Goal: Transaction & Acquisition: Purchase product/service

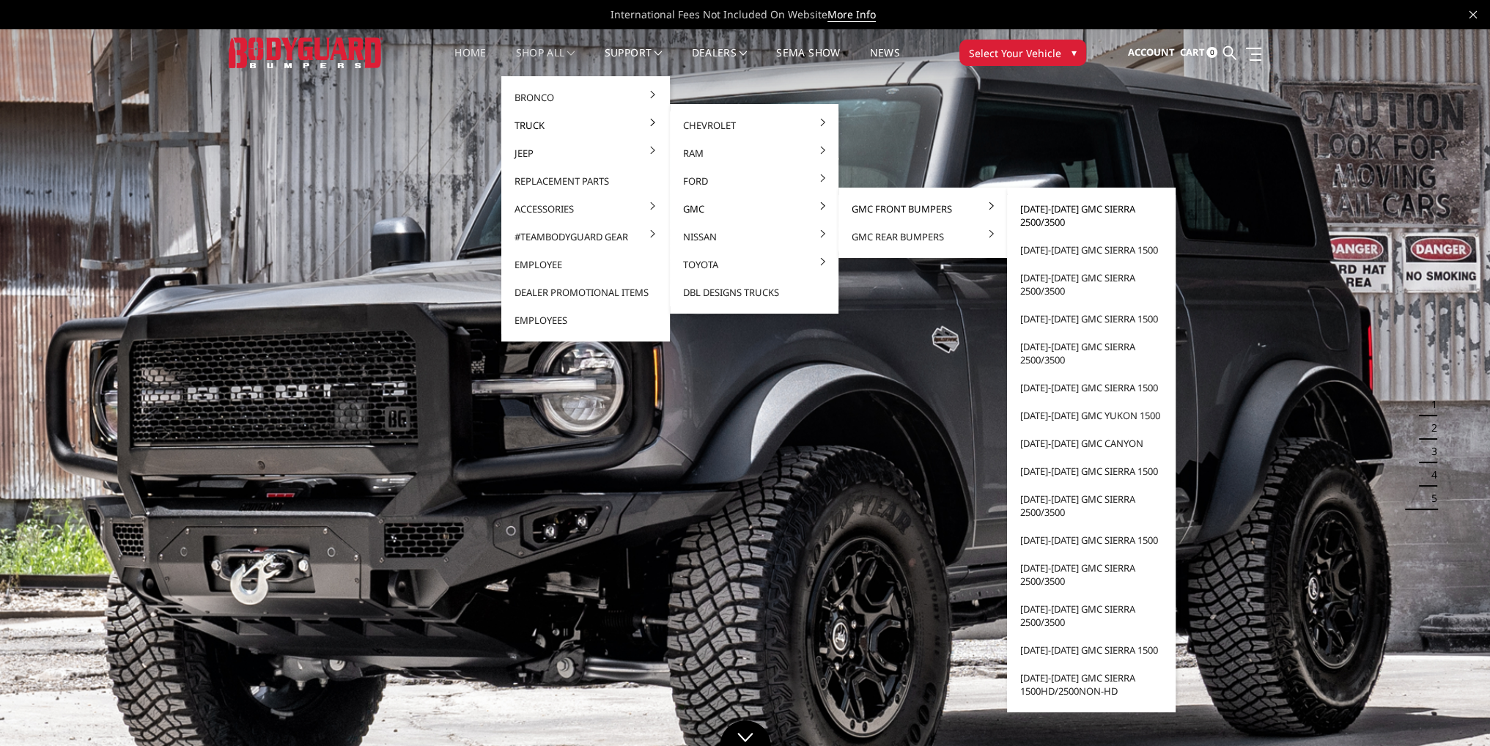
click at [1085, 215] on link "[DATE]-[DATE] GMC Sierra 2500/3500" at bounding box center [1091, 215] width 157 height 41
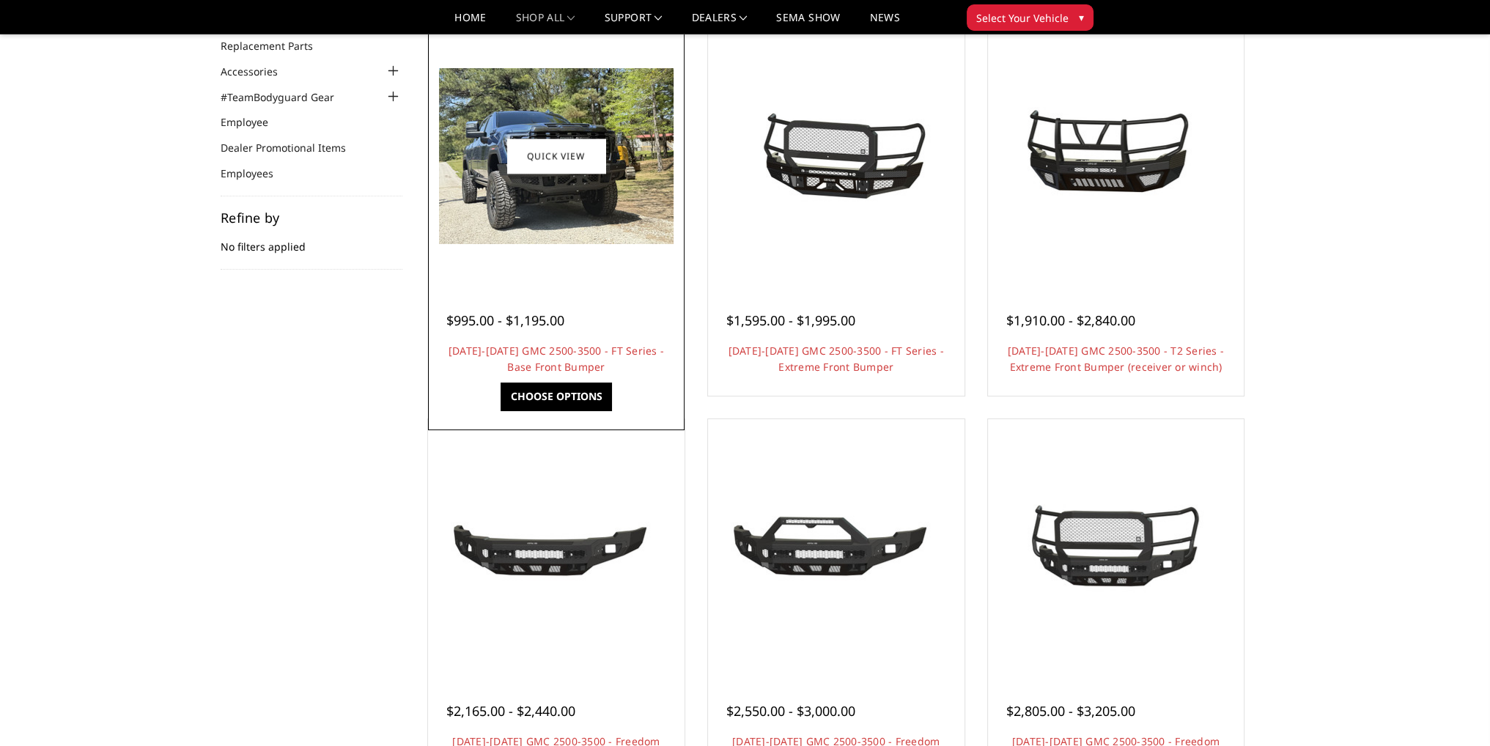
scroll to position [440, 0]
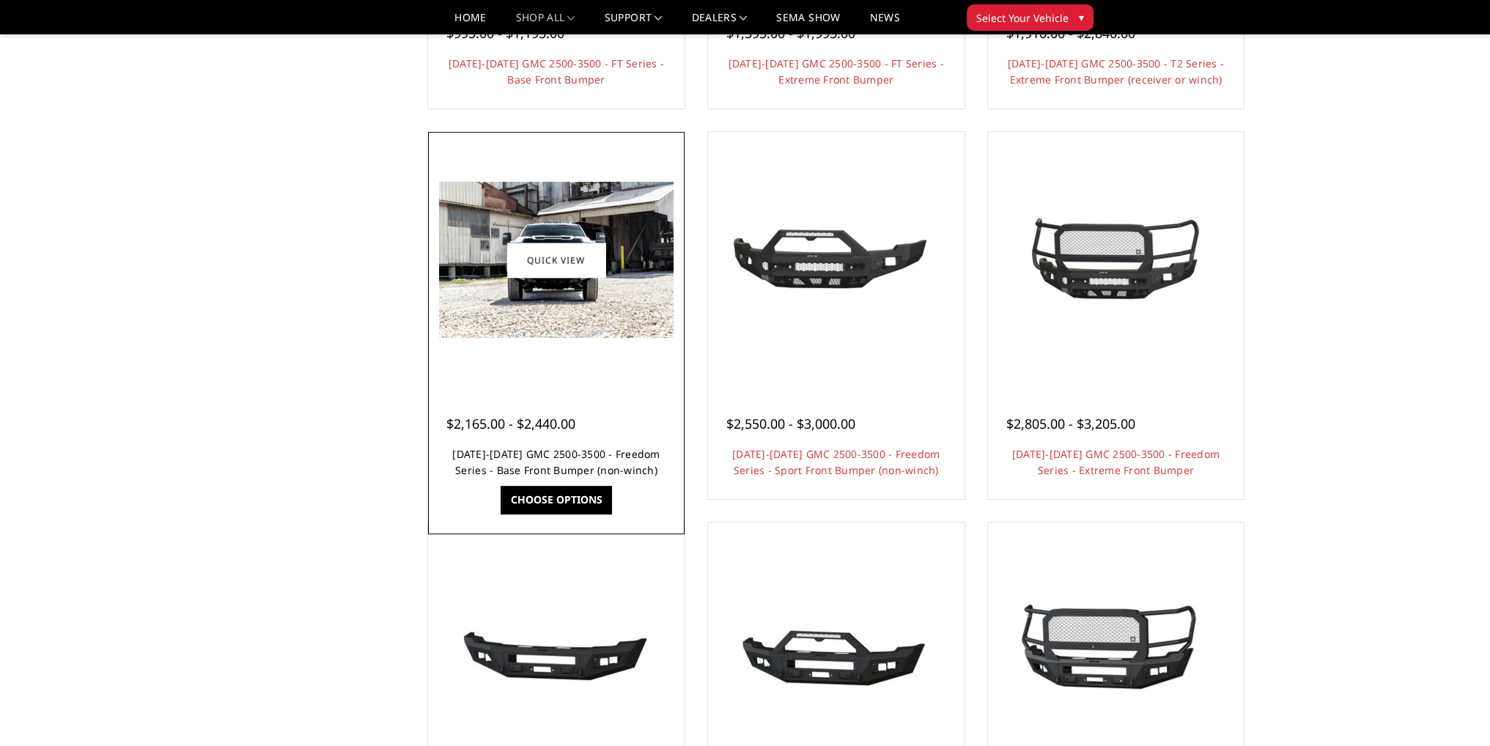
click at [559, 459] on link "2024-2025 GMC 2500-3500 - Freedom Series - Base Front Bumper (non-winch)" at bounding box center [555, 462] width 207 height 30
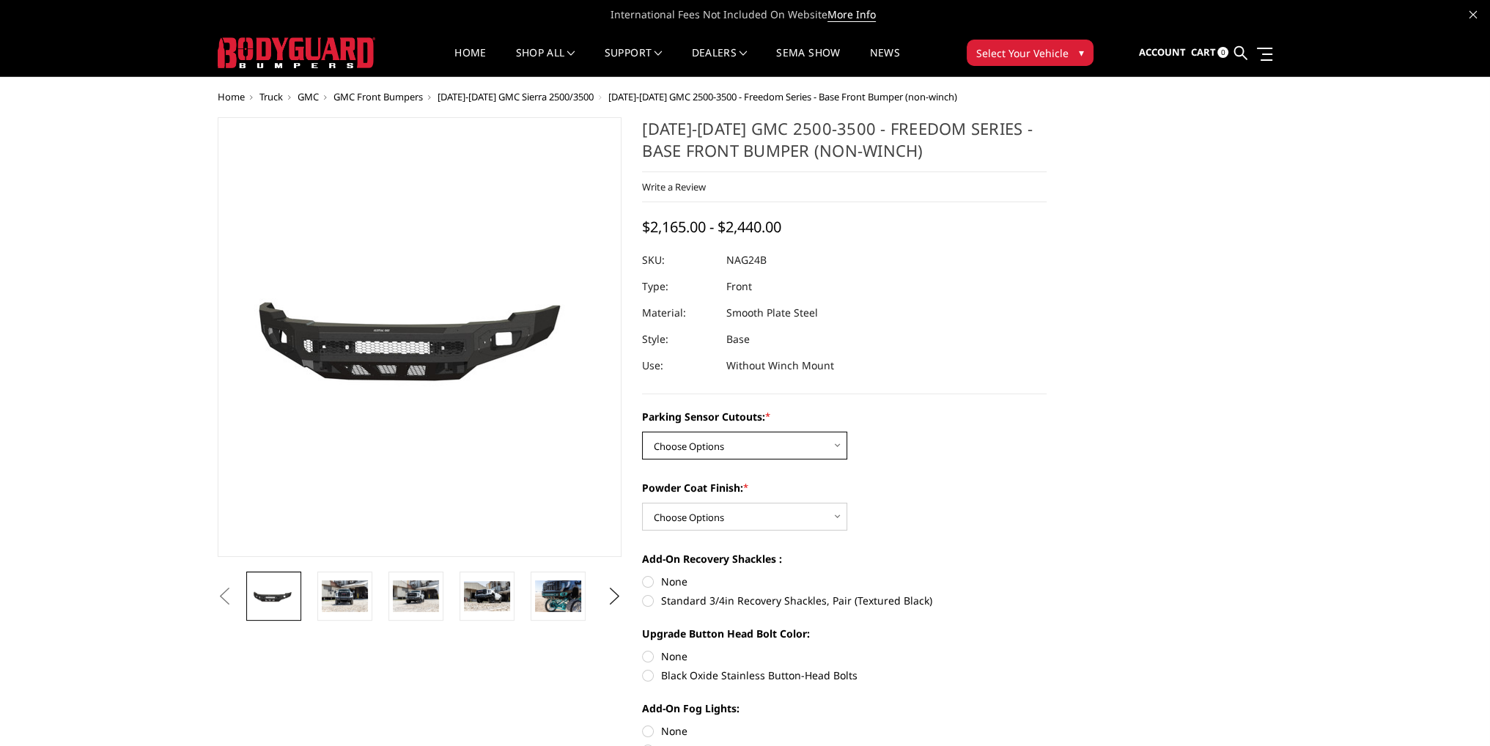
click at [742, 454] on select "Choose Options No - Without Parking Sensor Cutouts Yes - With Parking Sensor Cu…" at bounding box center [744, 446] width 205 height 28
select select "2850"
click at [642, 432] on select "Choose Options No - Without Parking Sensor Cutouts Yes - With Parking Sensor Cu…" at bounding box center [744, 446] width 205 height 28
click at [712, 509] on select "Choose Options Bare Metal Texture Black Powder Coat" at bounding box center [744, 517] width 205 height 28
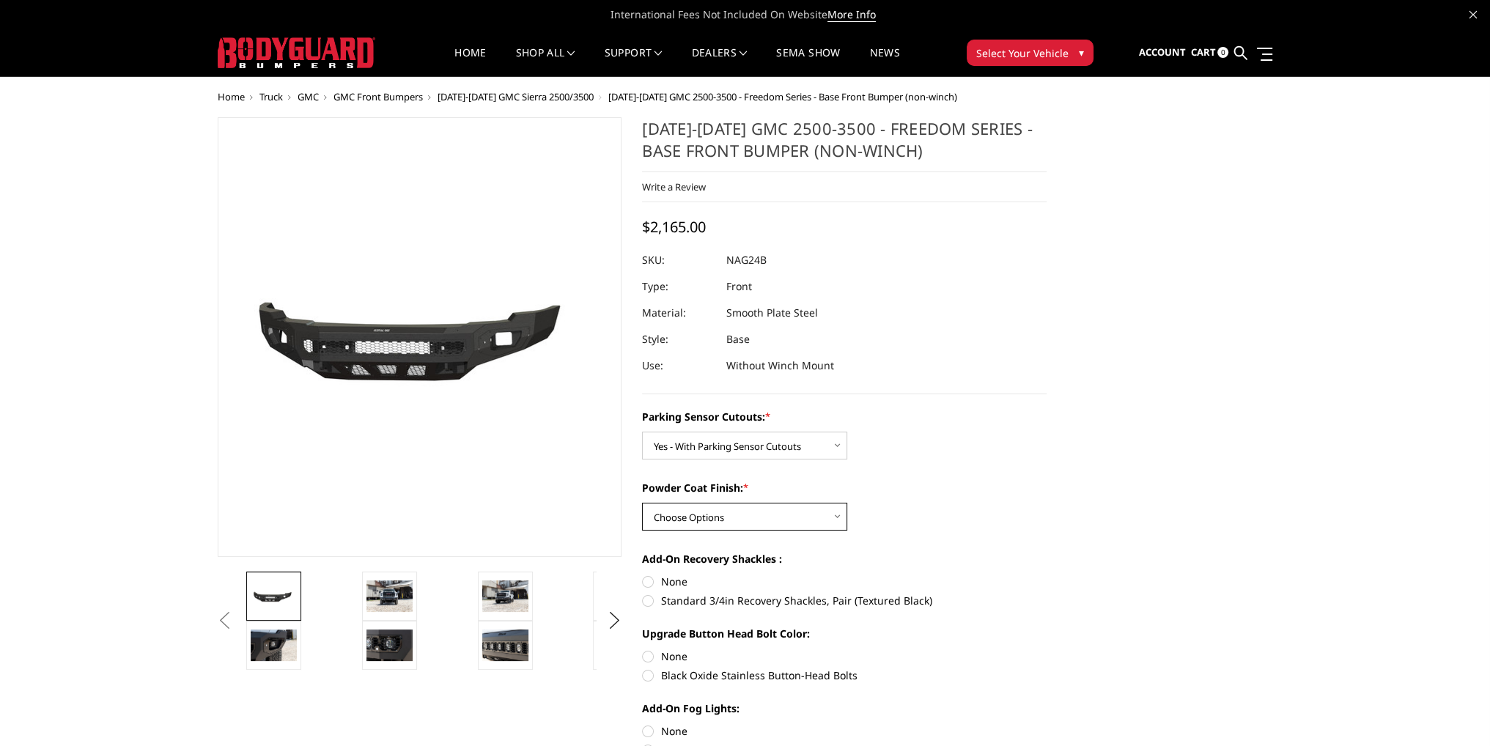
select select "2851"
click at [642, 503] on select "Choose Options Bare Metal Texture Black Powder Coat" at bounding box center [744, 517] width 205 height 28
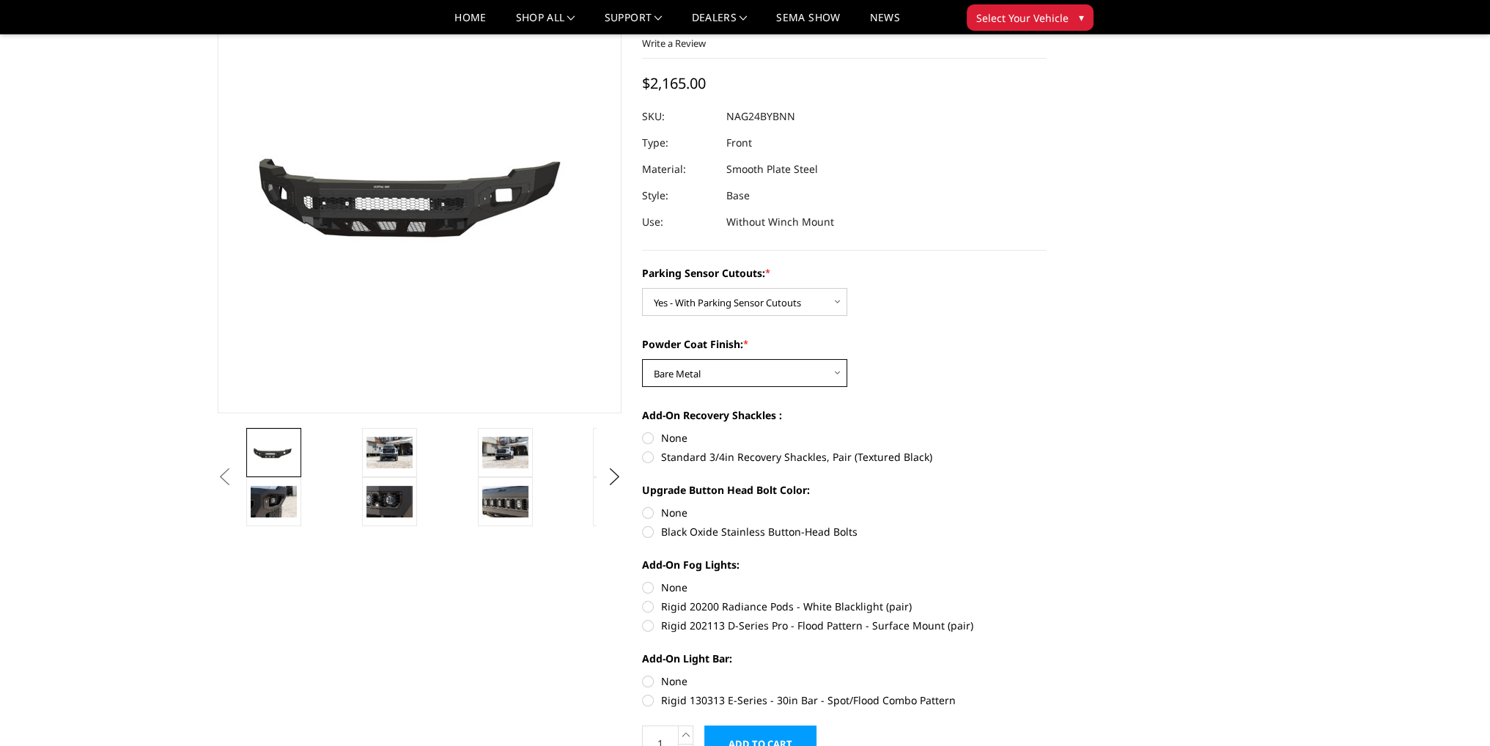
scroll to position [293, 0]
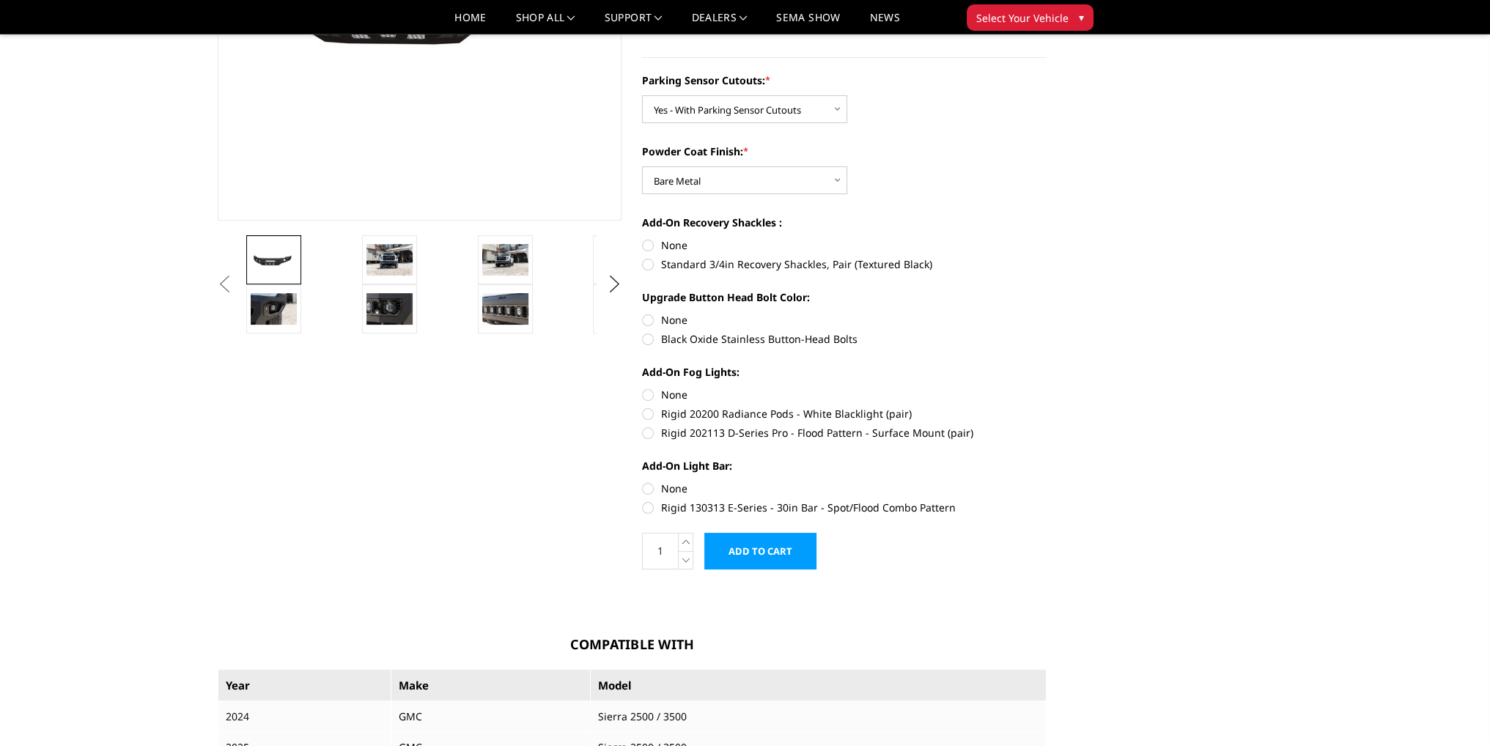
click at [750, 553] on input "Add to Cart" at bounding box center [760, 551] width 112 height 37
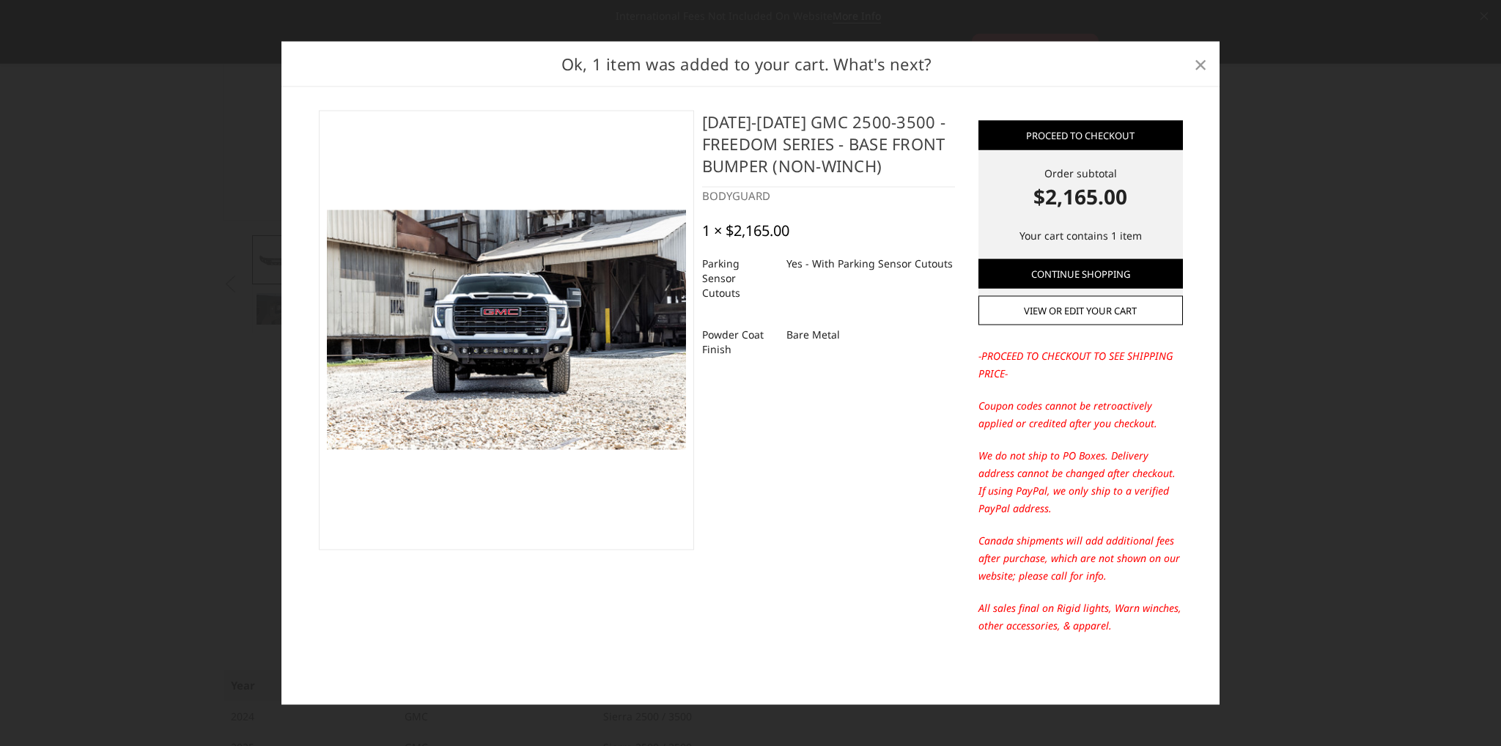
click at [1197, 66] on span "×" at bounding box center [1200, 64] width 13 height 32
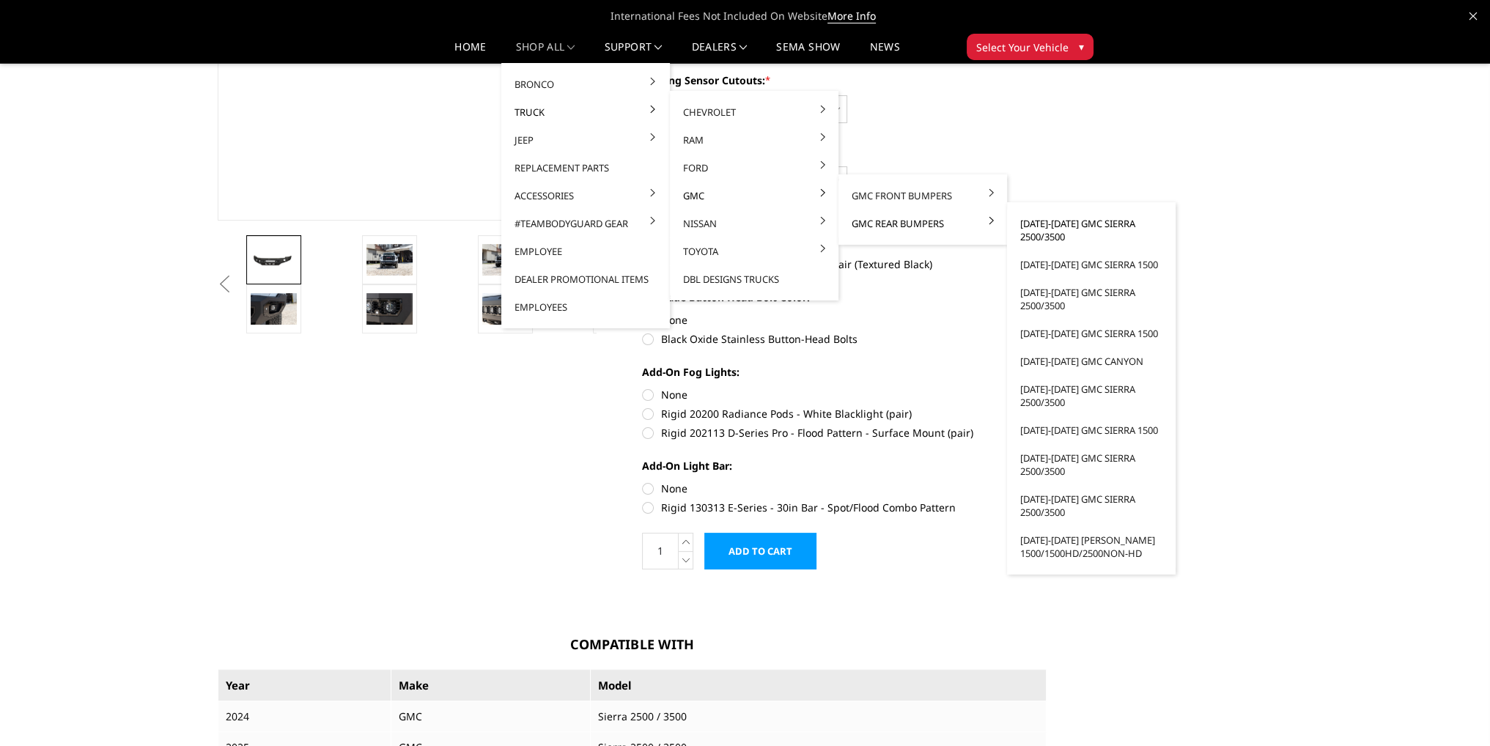
click at [1053, 227] on link "[DATE]-[DATE] GMC Sierra 2500/3500" at bounding box center [1091, 230] width 157 height 41
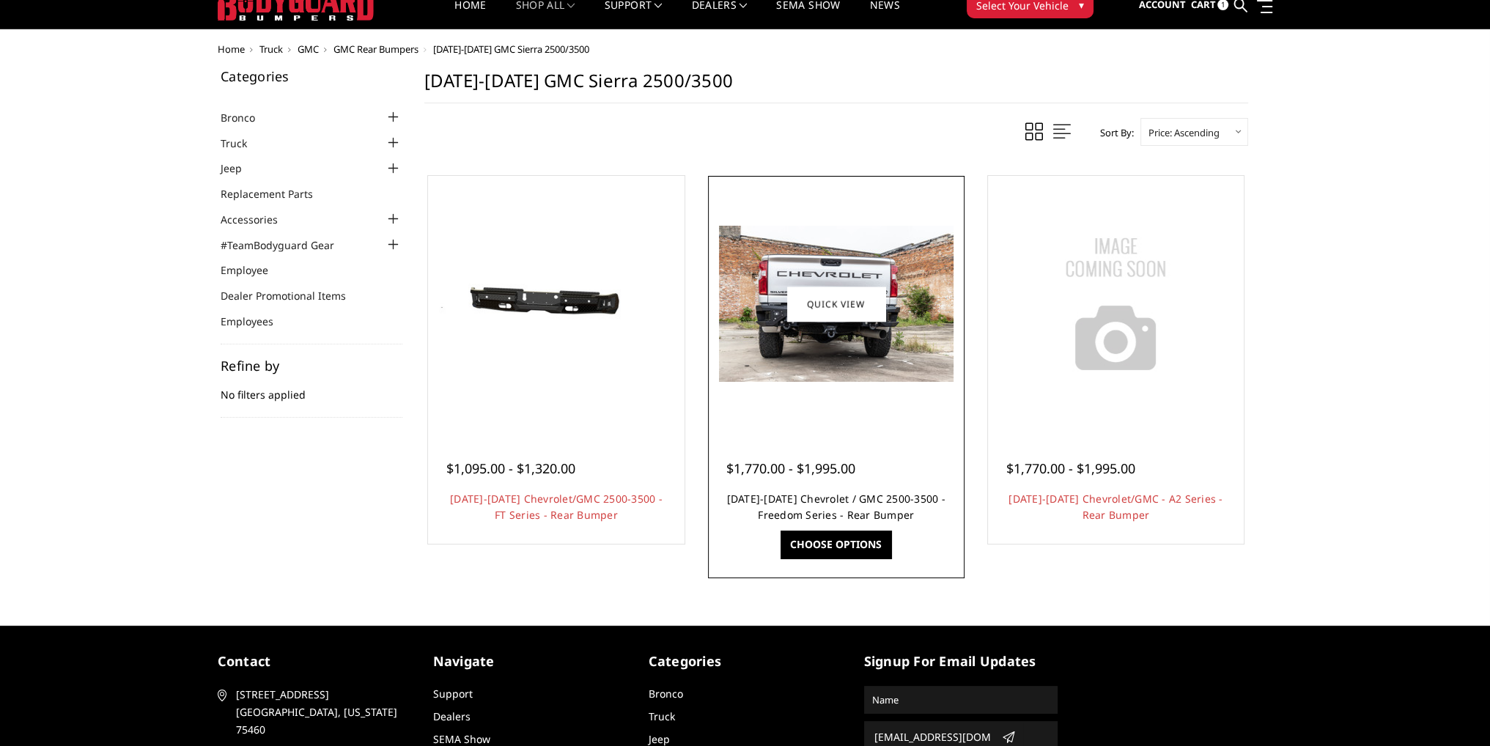
scroll to position [73, 0]
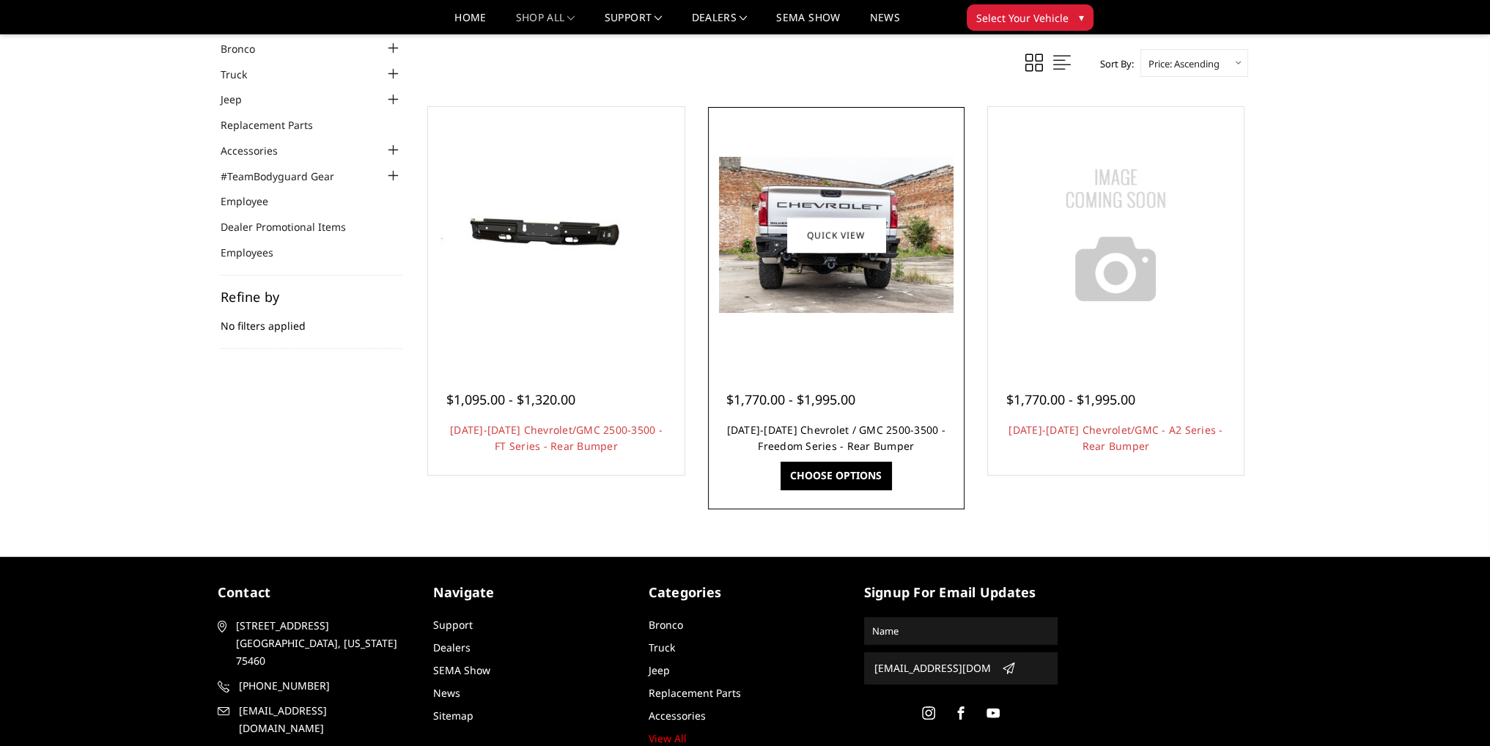
click at [822, 429] on link "2020-2025 Chevrolet / GMC 2500-3500 - Freedom Series - Rear Bumper" at bounding box center [836, 438] width 218 height 30
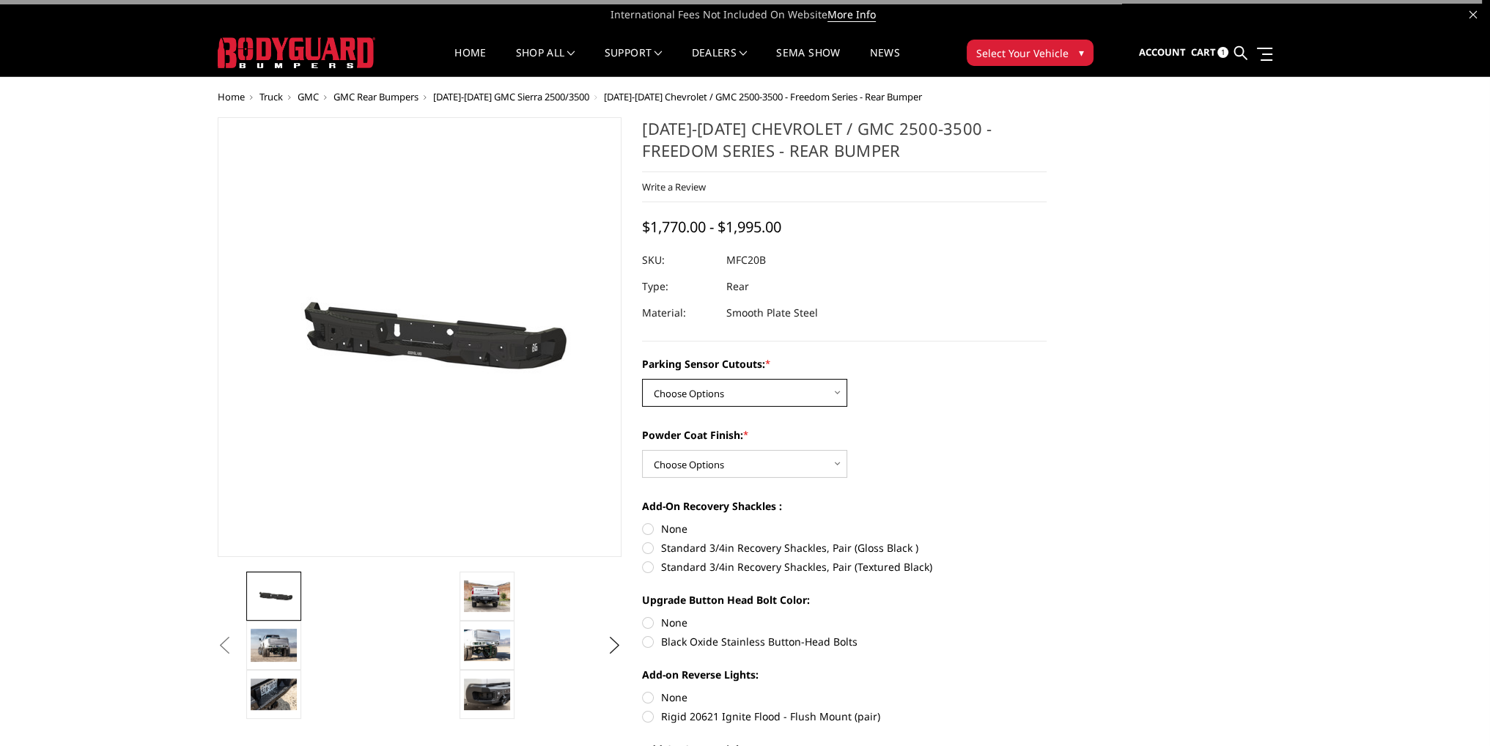
drag, startPoint x: 740, startPoint y: 385, endPoint x: 739, endPoint y: 392, distance: 7.5
click at [740, 385] on select "Choose Options No - Without Parking Sensor Cutouts Yes - With Parking Sensor Cu…" at bounding box center [744, 393] width 205 height 28
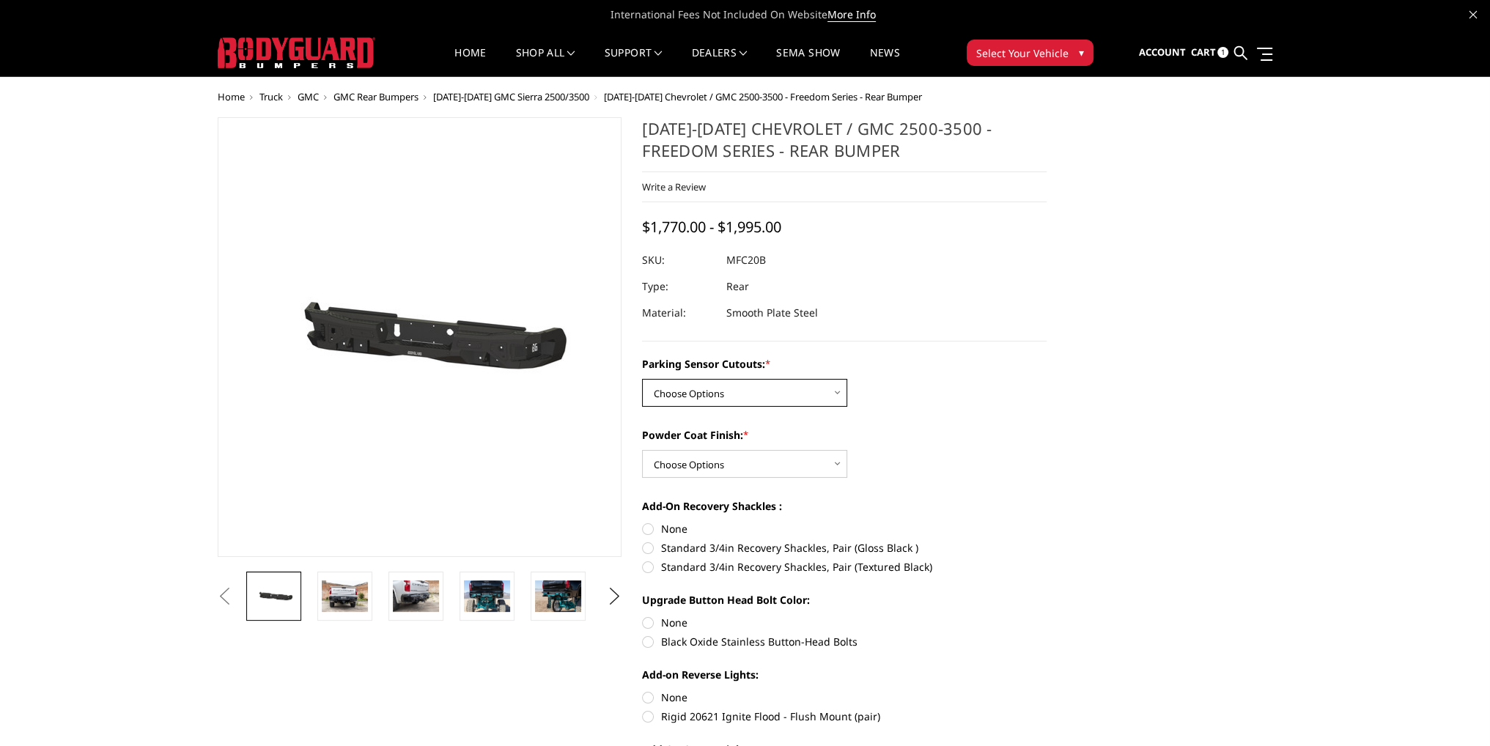
select select "2870"
click at [642, 379] on select "Choose Options No - Without Parking Sensor Cutouts Yes - With Parking Sensor Cu…" at bounding box center [744, 393] width 205 height 28
drag, startPoint x: 704, startPoint y: 463, endPoint x: 702, endPoint y: 475, distance: 11.8
click at [704, 463] on select "Choose Options Bare Metal Texture Black Powder Coat" at bounding box center [744, 464] width 205 height 28
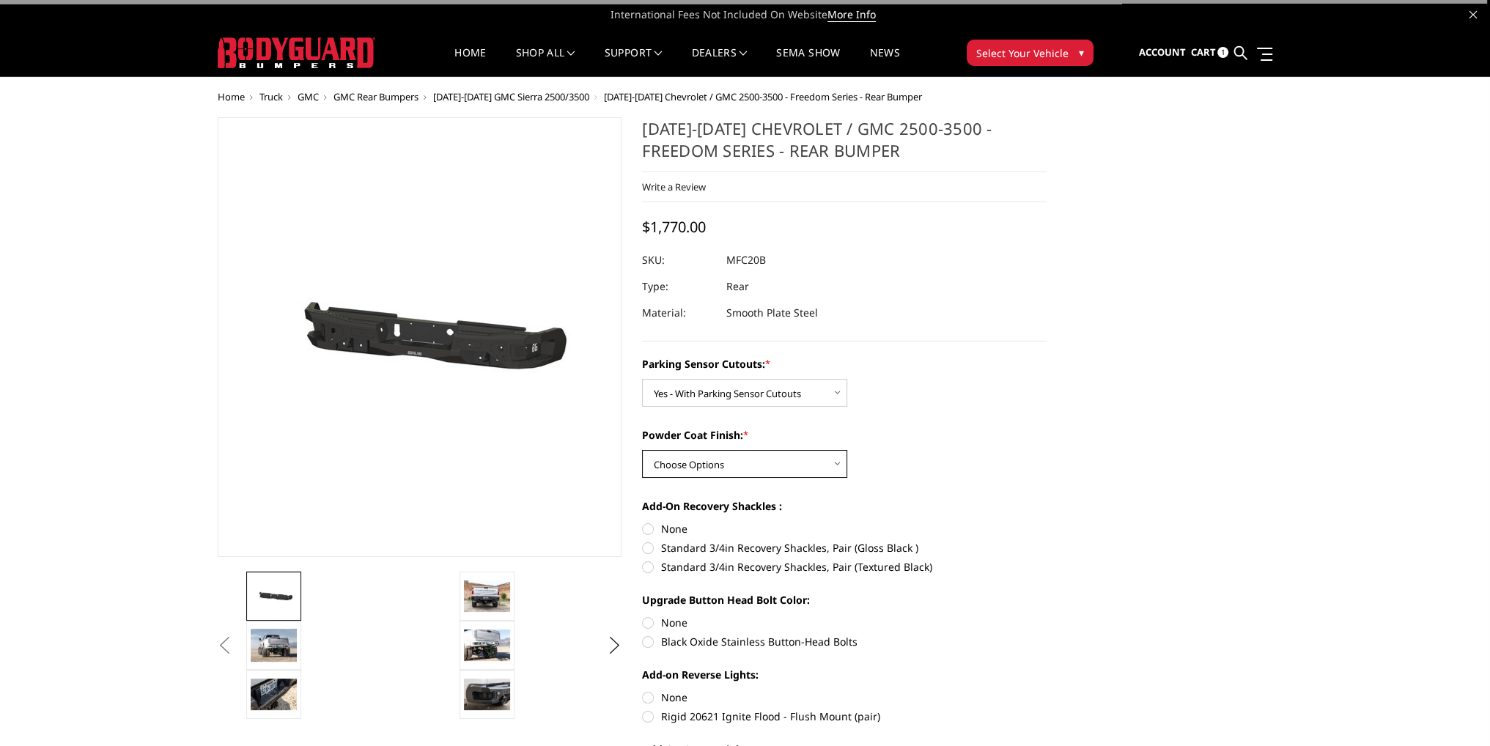
select select "2871"
click at [642, 450] on select "Choose Options Bare Metal Texture Black Powder Coat" at bounding box center [744, 464] width 205 height 28
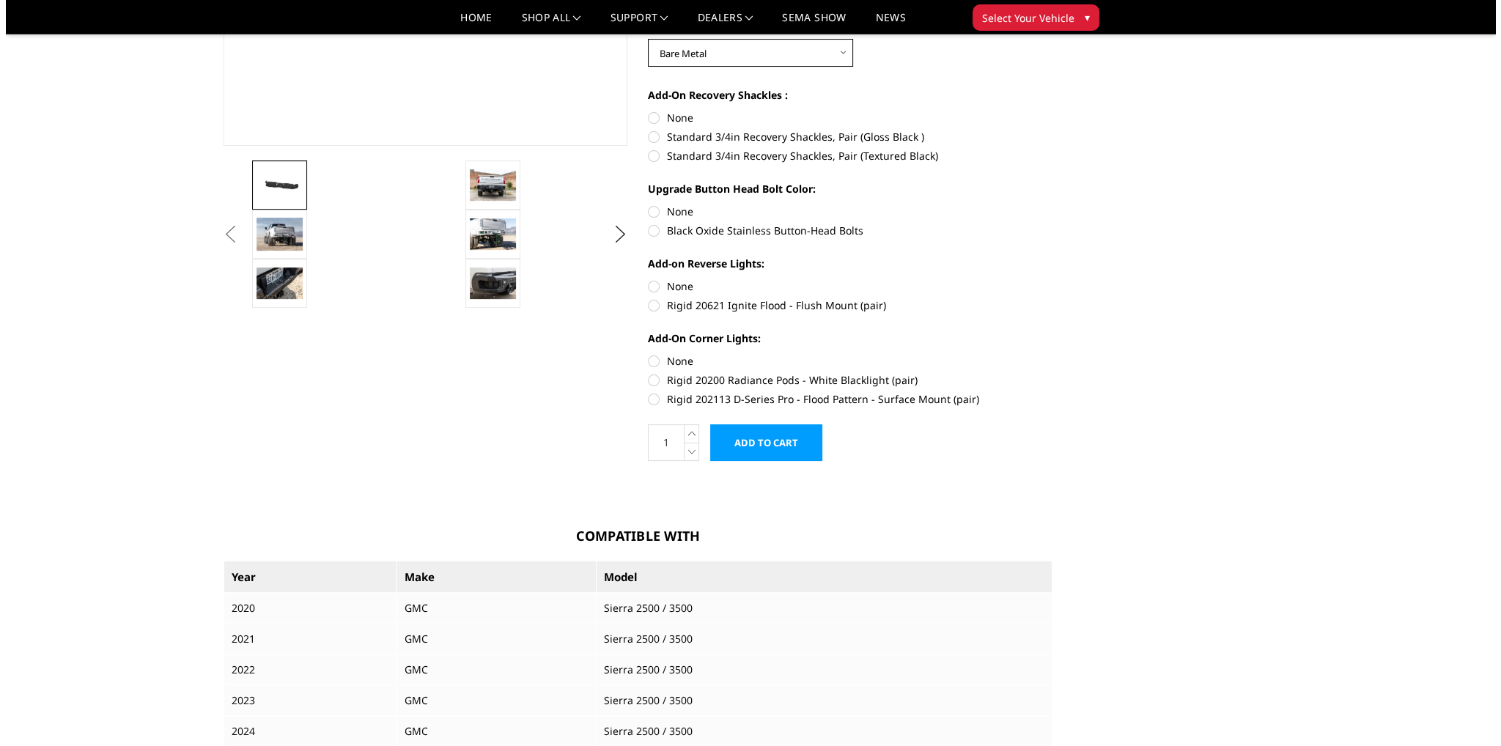
scroll to position [440, 0]
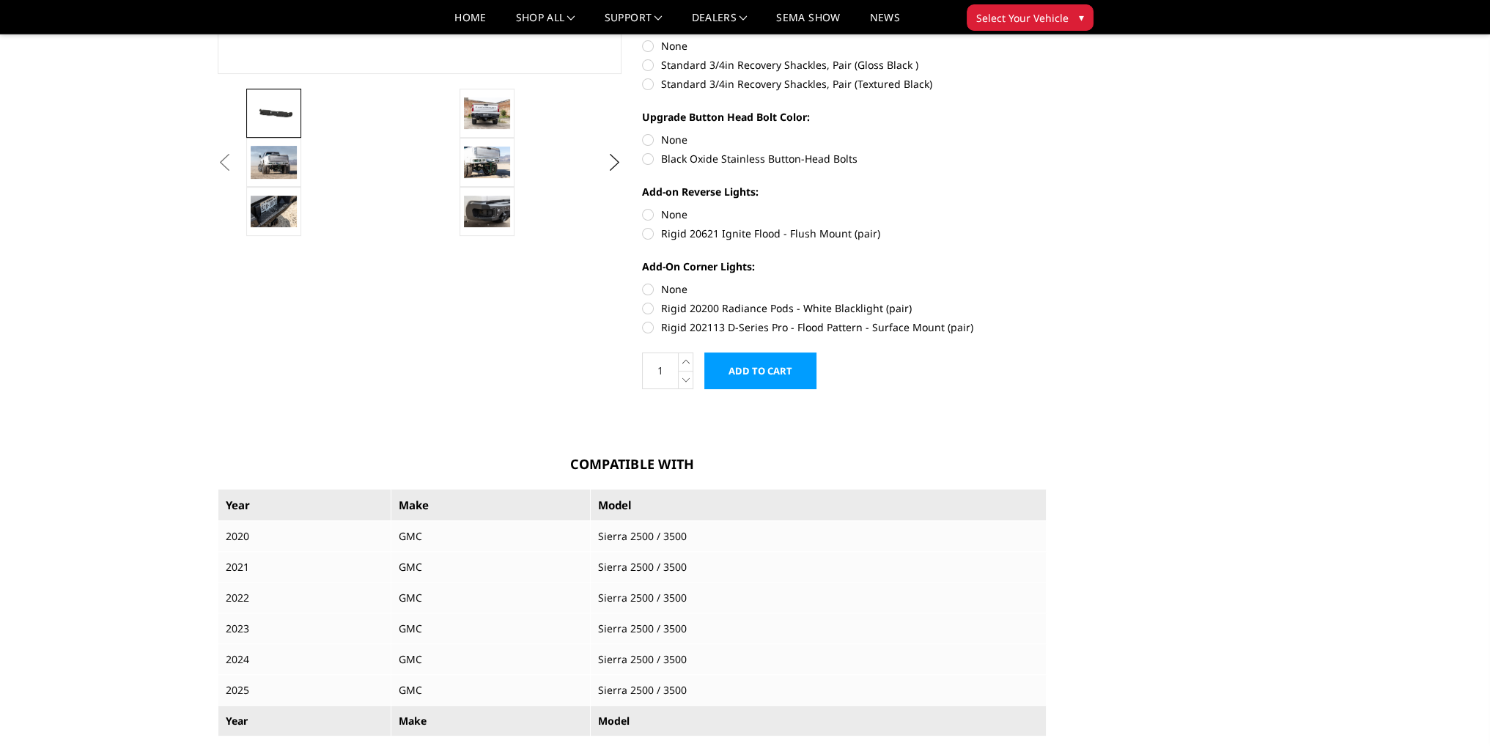
click at [759, 376] on input "Add to Cart" at bounding box center [760, 371] width 112 height 37
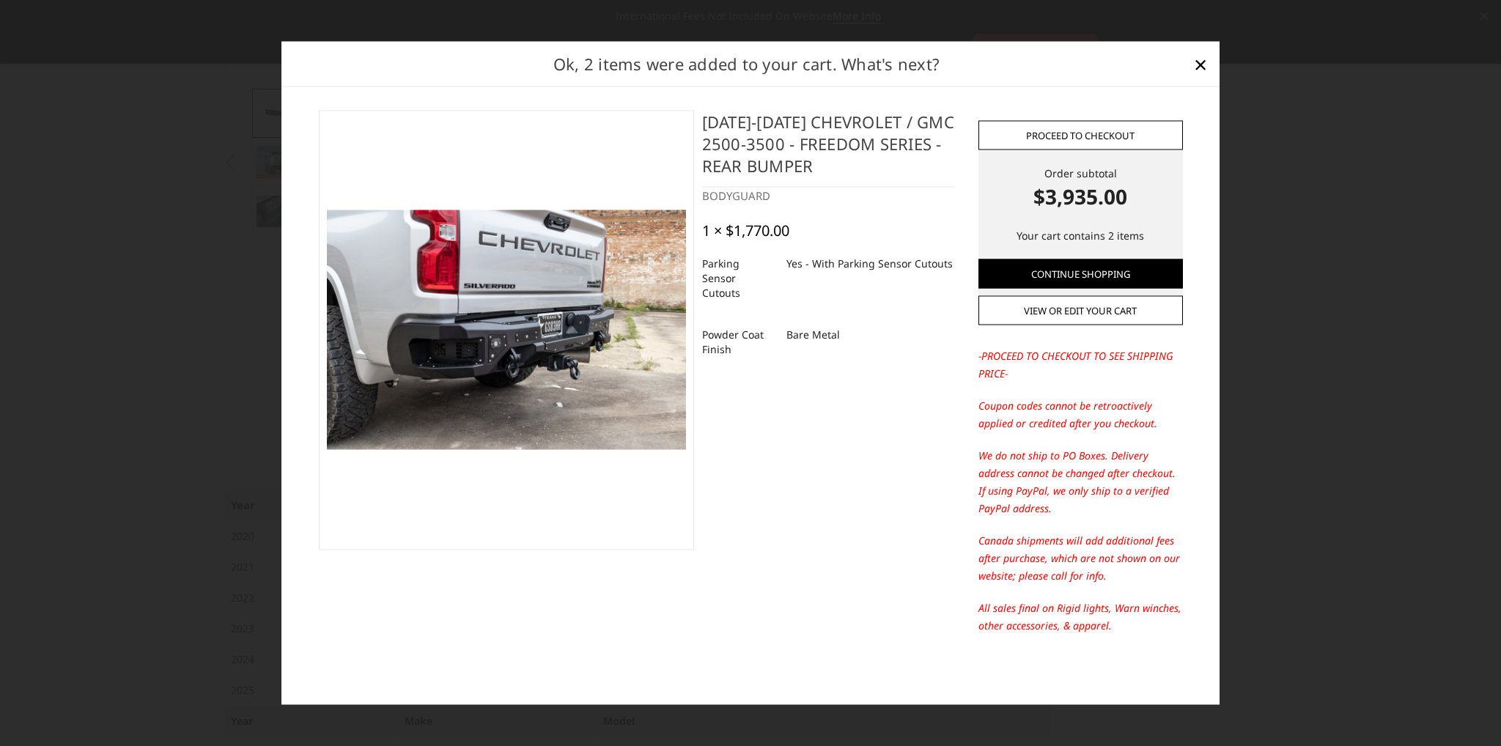
click at [1102, 127] on link "Proceed to checkout" at bounding box center [1080, 134] width 204 height 29
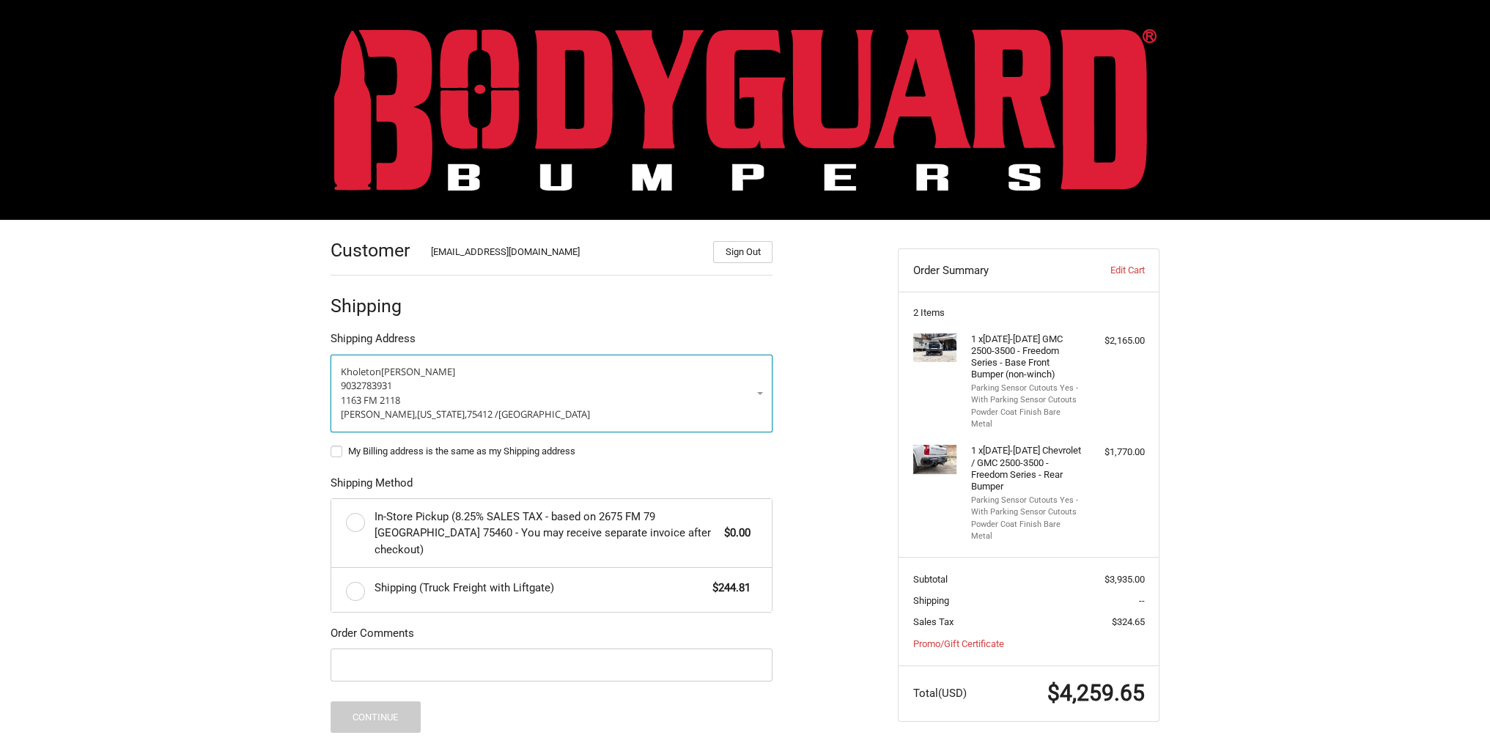
click at [686, 379] on p "9032783931" at bounding box center [551, 386] width 421 height 15
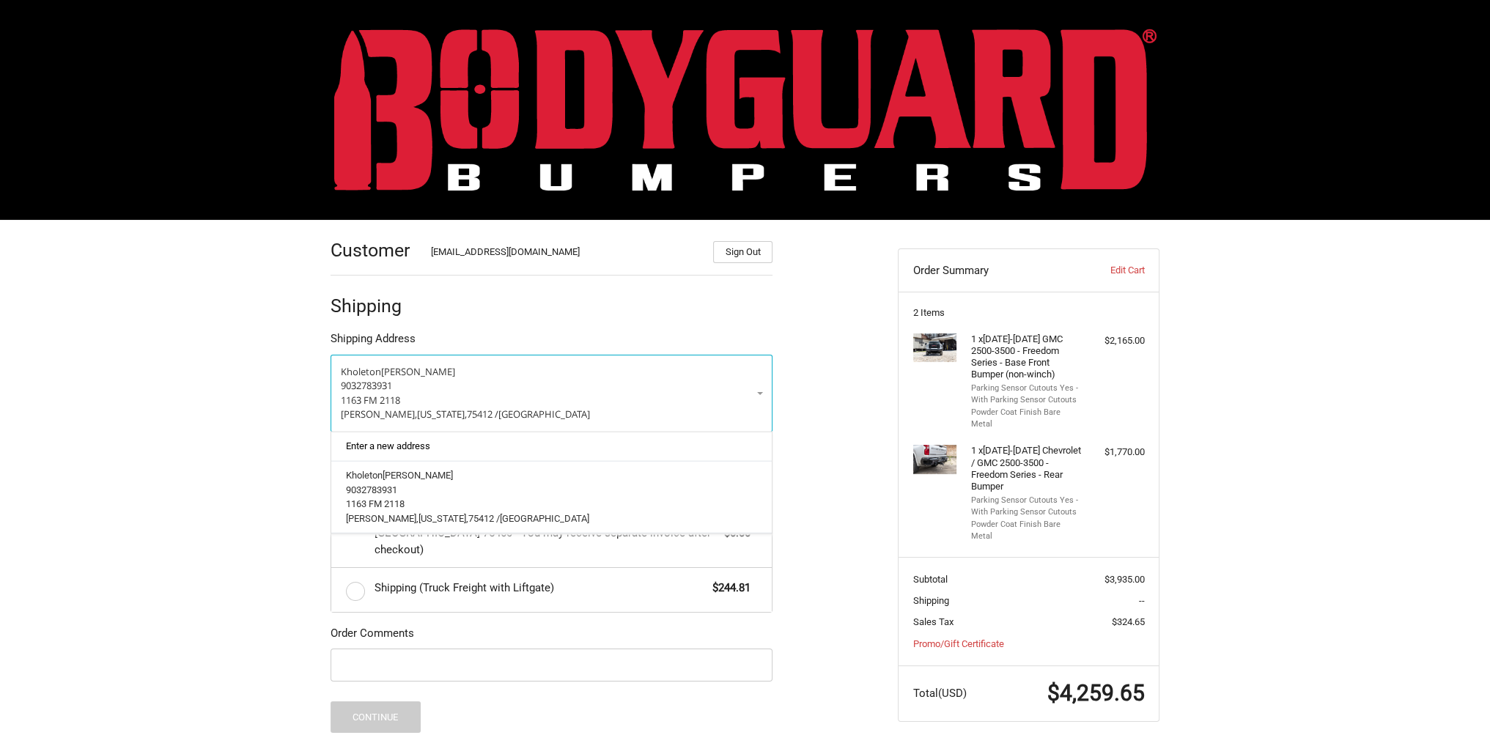
click at [492, 449] on link "Enter a new address" at bounding box center [552, 446] width 427 height 29
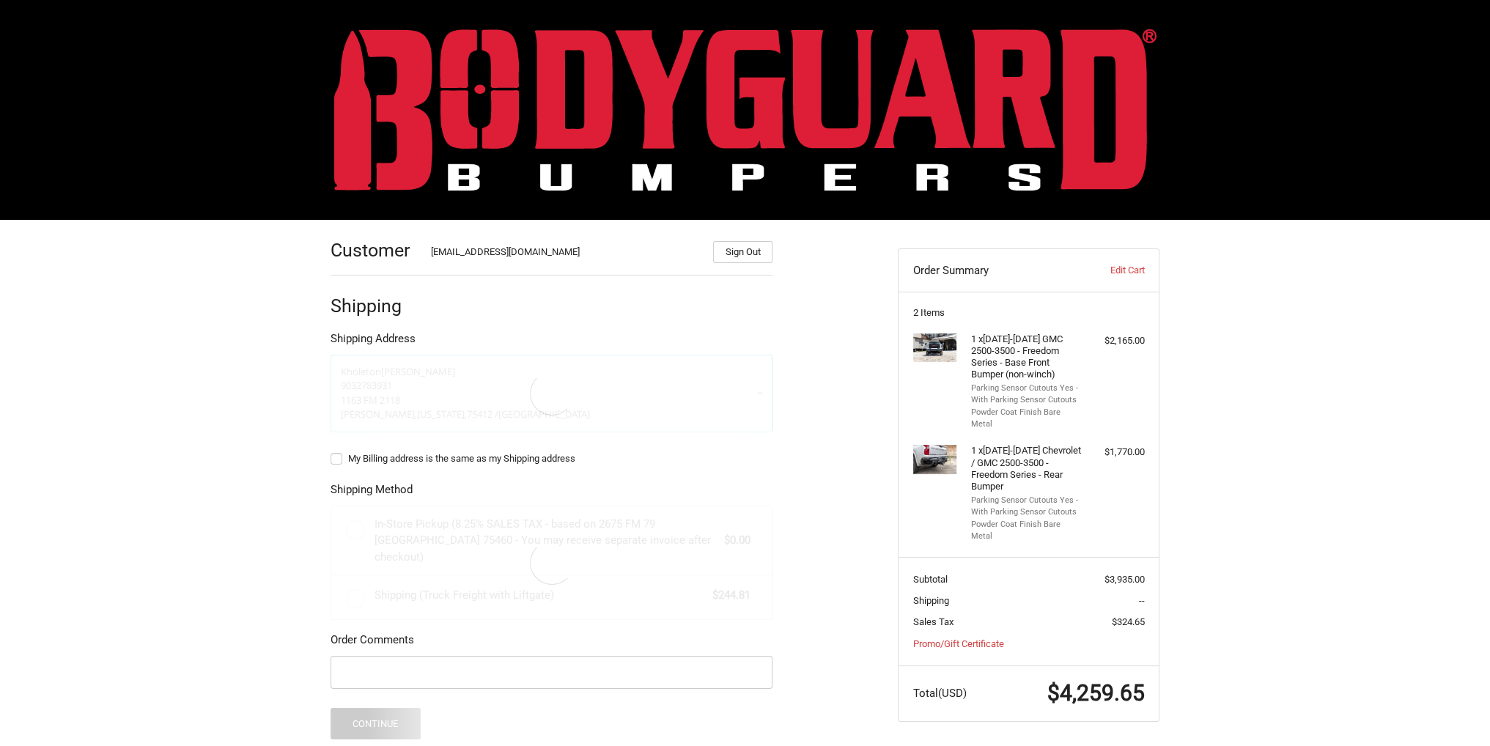
select select "US"
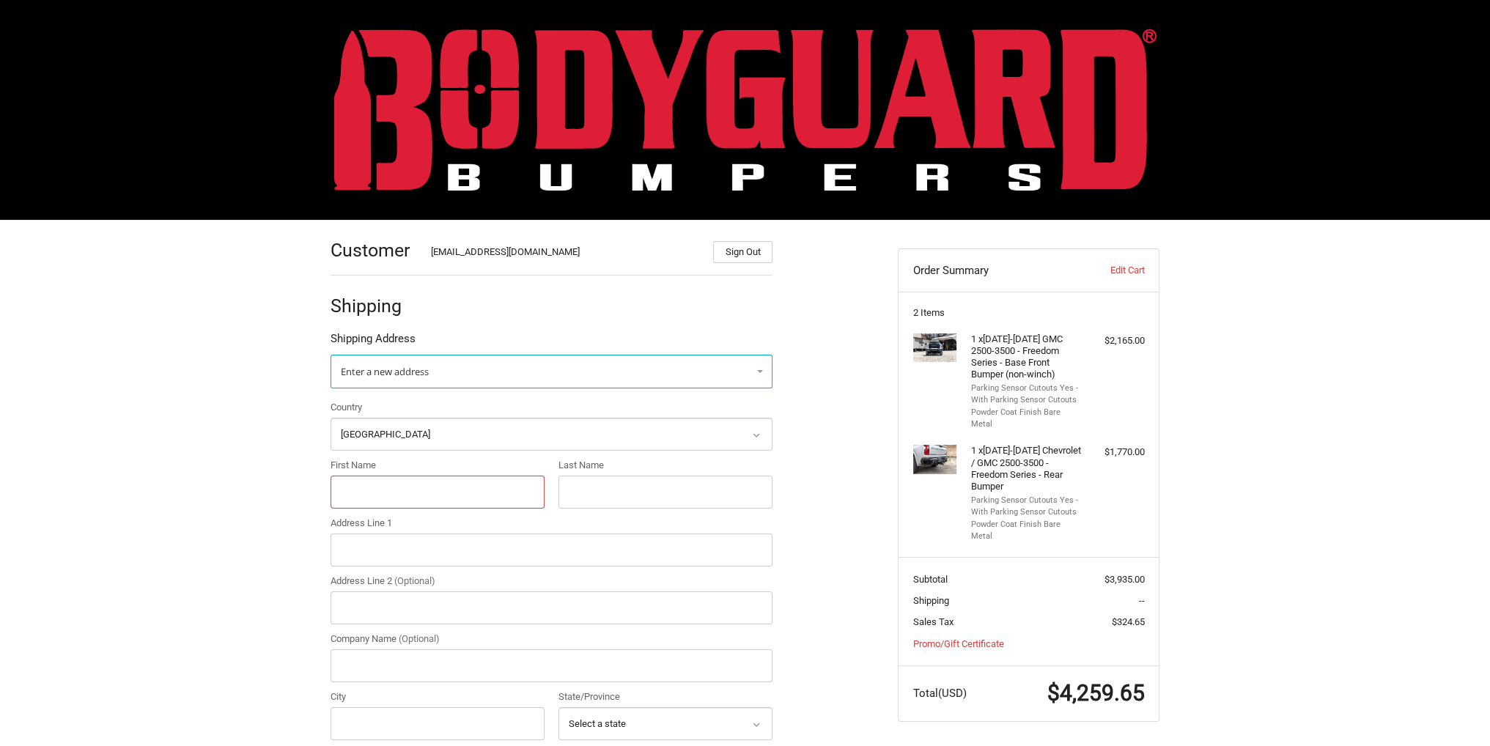
click at [396, 488] on input "First Name" at bounding box center [438, 492] width 214 height 33
type input "[PERSON_NAME]"
type input "Rich"
type input "1610 Ditch RD"
type input "Westfield"
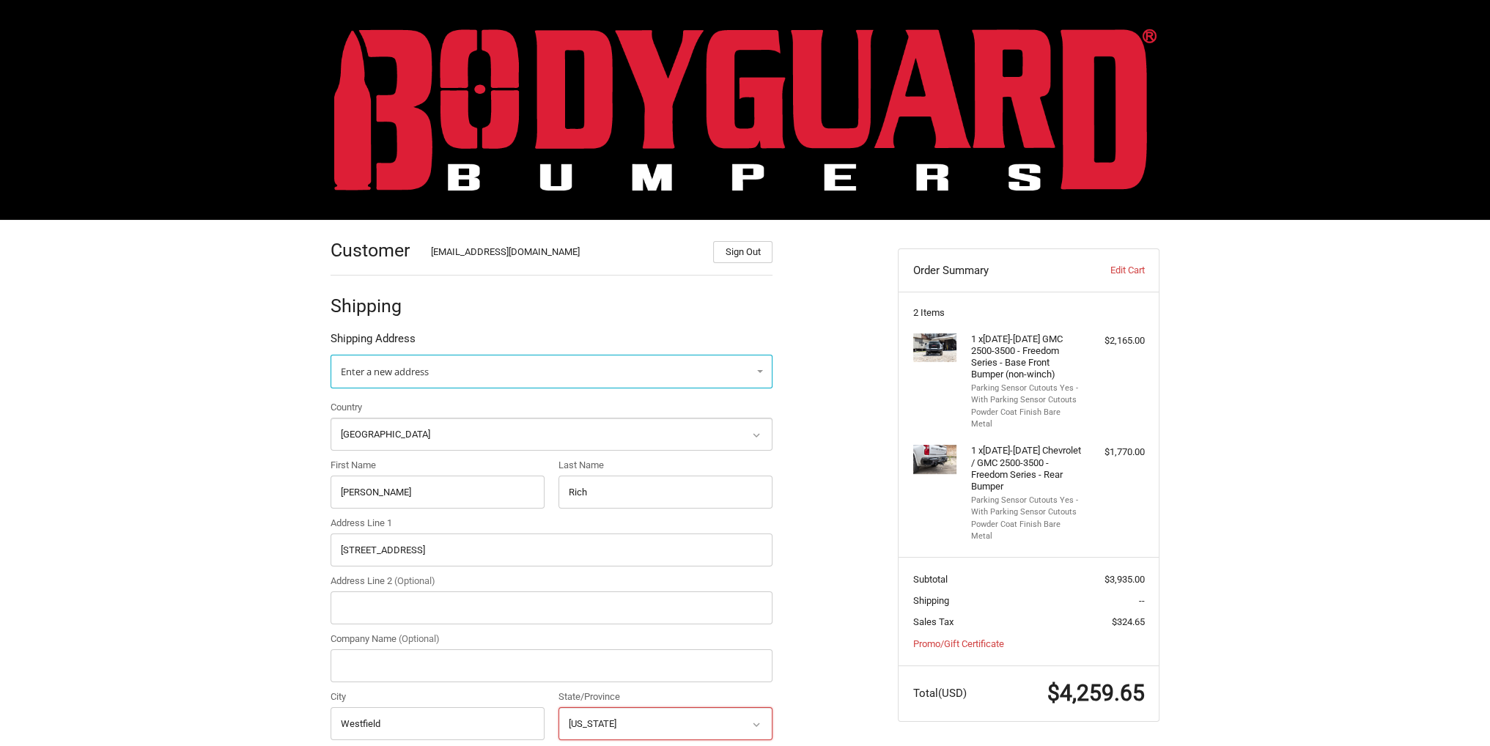
select select "IN"
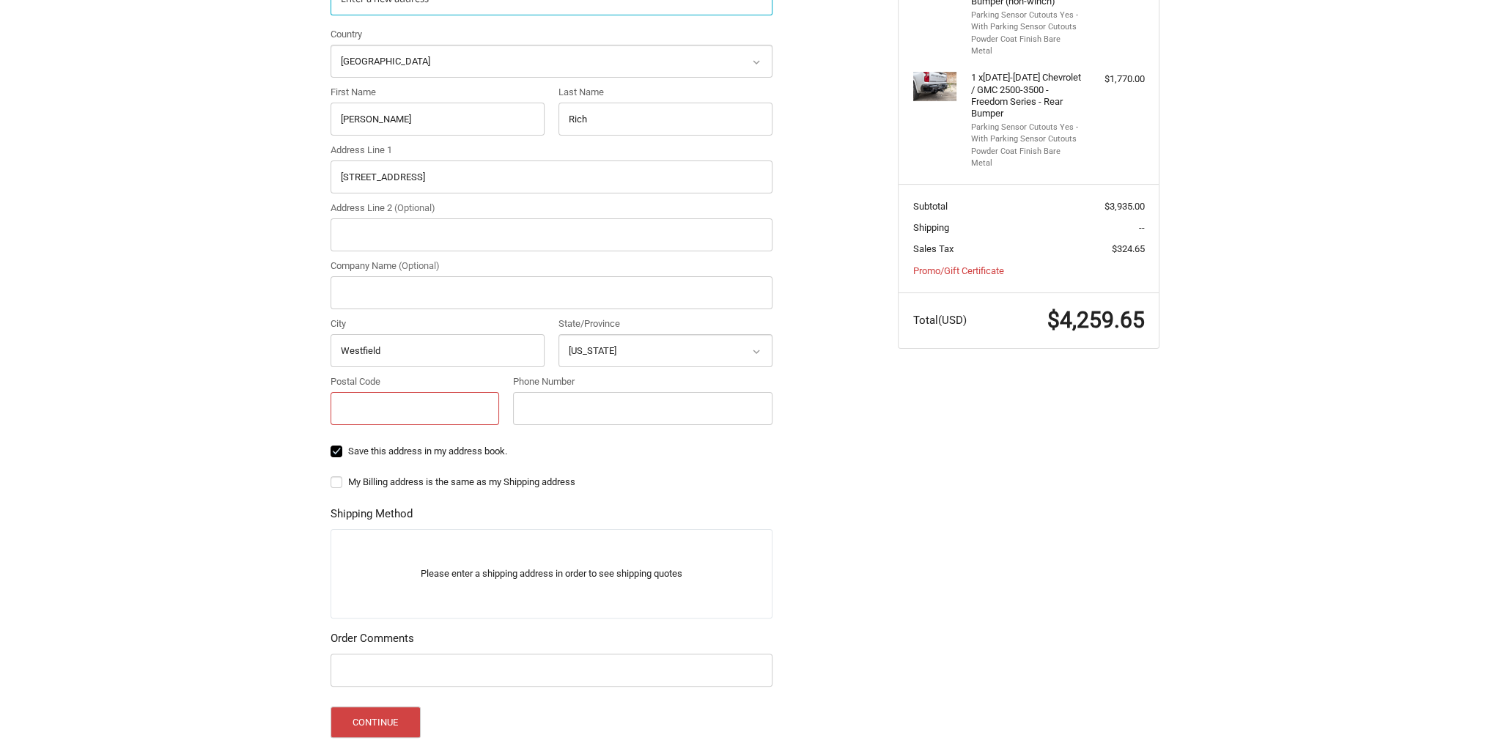
scroll to position [407, 0]
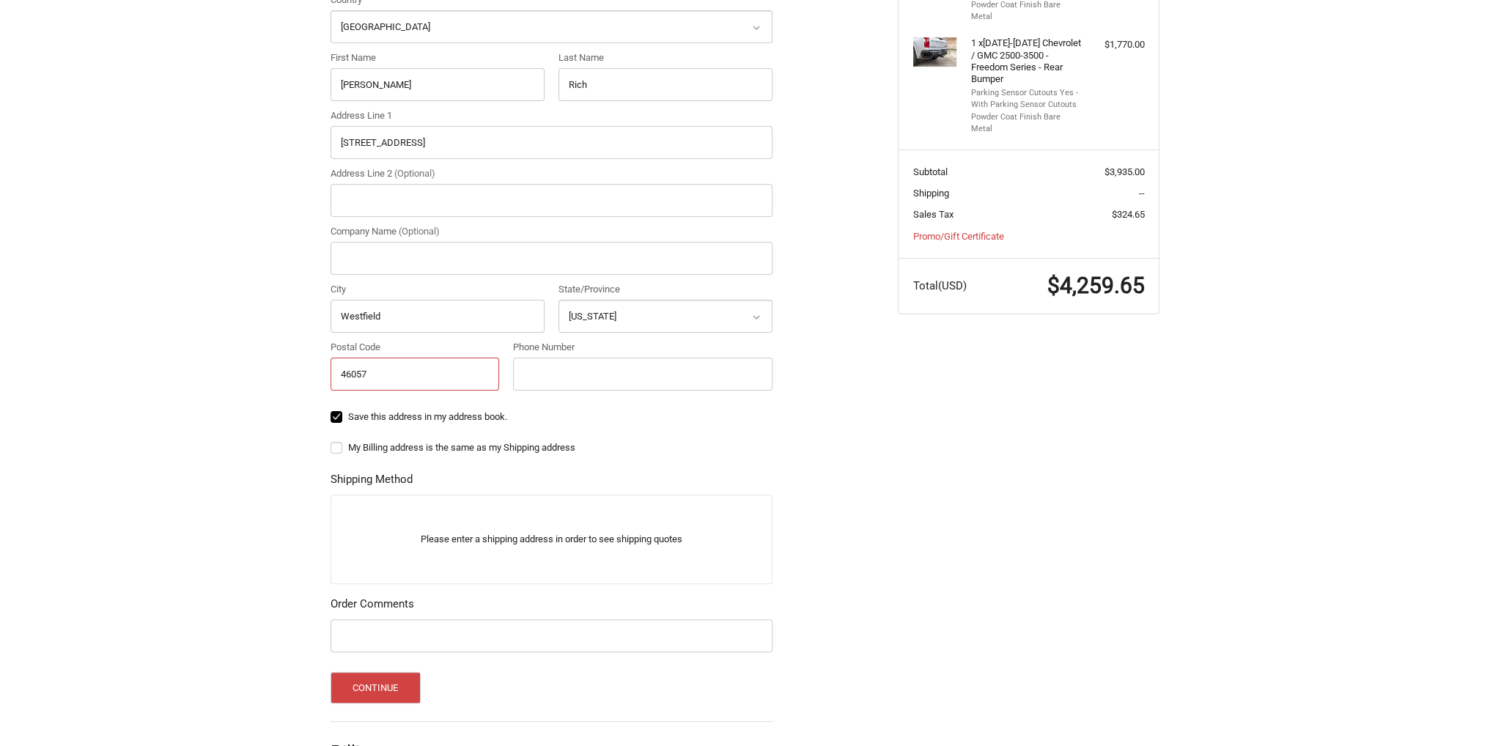
type input "46057"
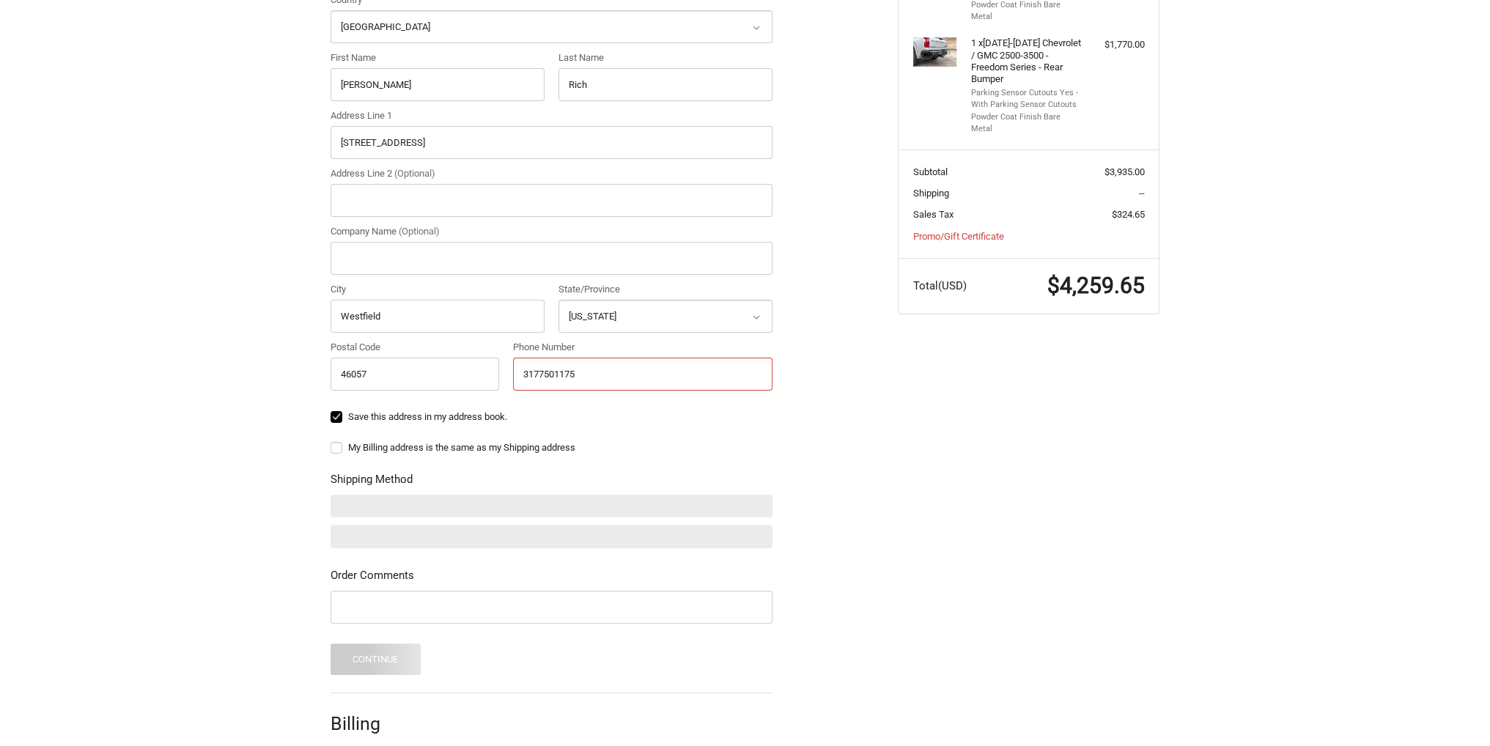
type input "3177501175"
click at [842, 369] on div "Customer Kholeton@bodyguardbumpers.com Sign Out Shipping Shipping Address Enter…" at bounding box center [603, 308] width 567 height 992
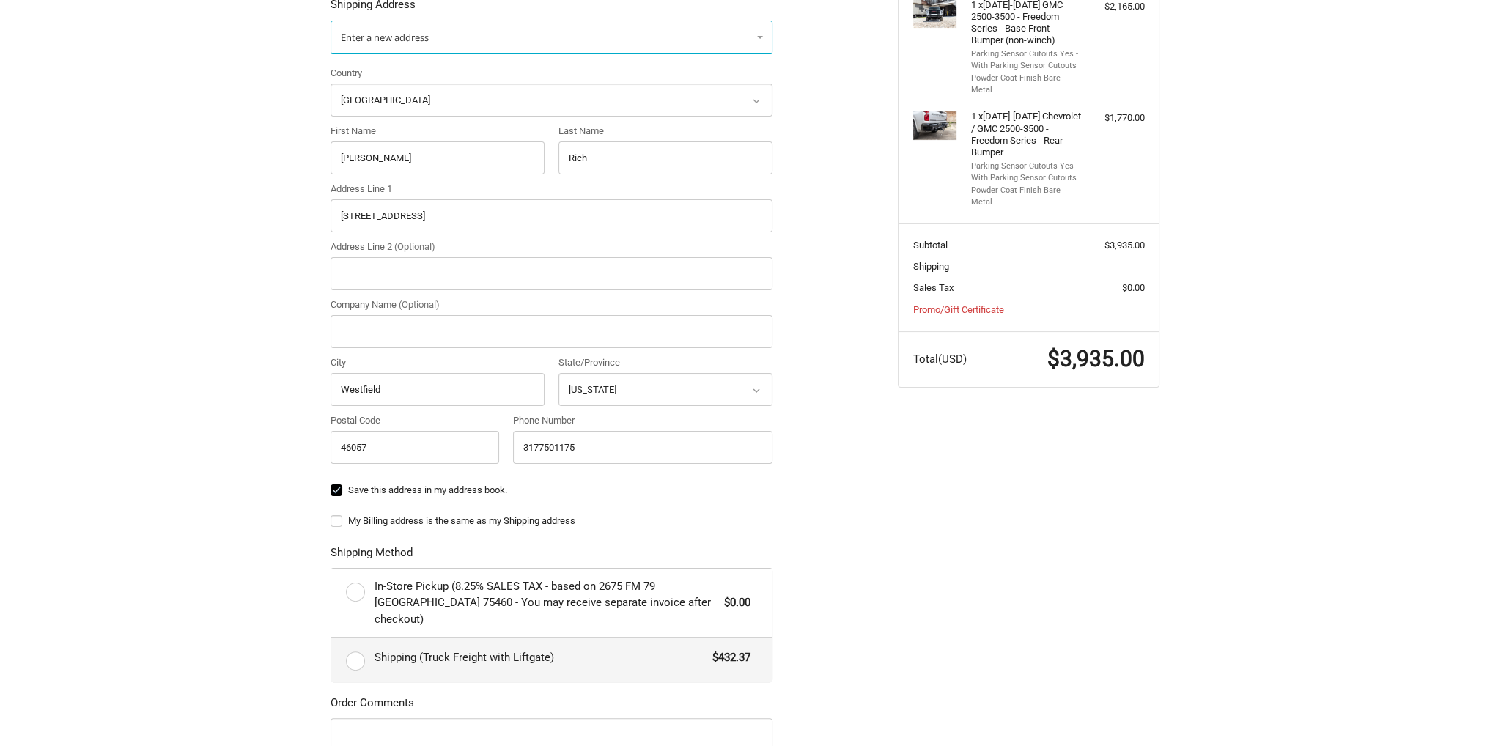
click at [581, 649] on div "Shipping (Truck Freight with Liftgate) $432.37" at bounding box center [562, 657] width 376 height 21
click at [332, 638] on input "Shipping (Truck Freight with Liftgate) $432.37" at bounding box center [331, 638] width 1 height 1
radio input "true"
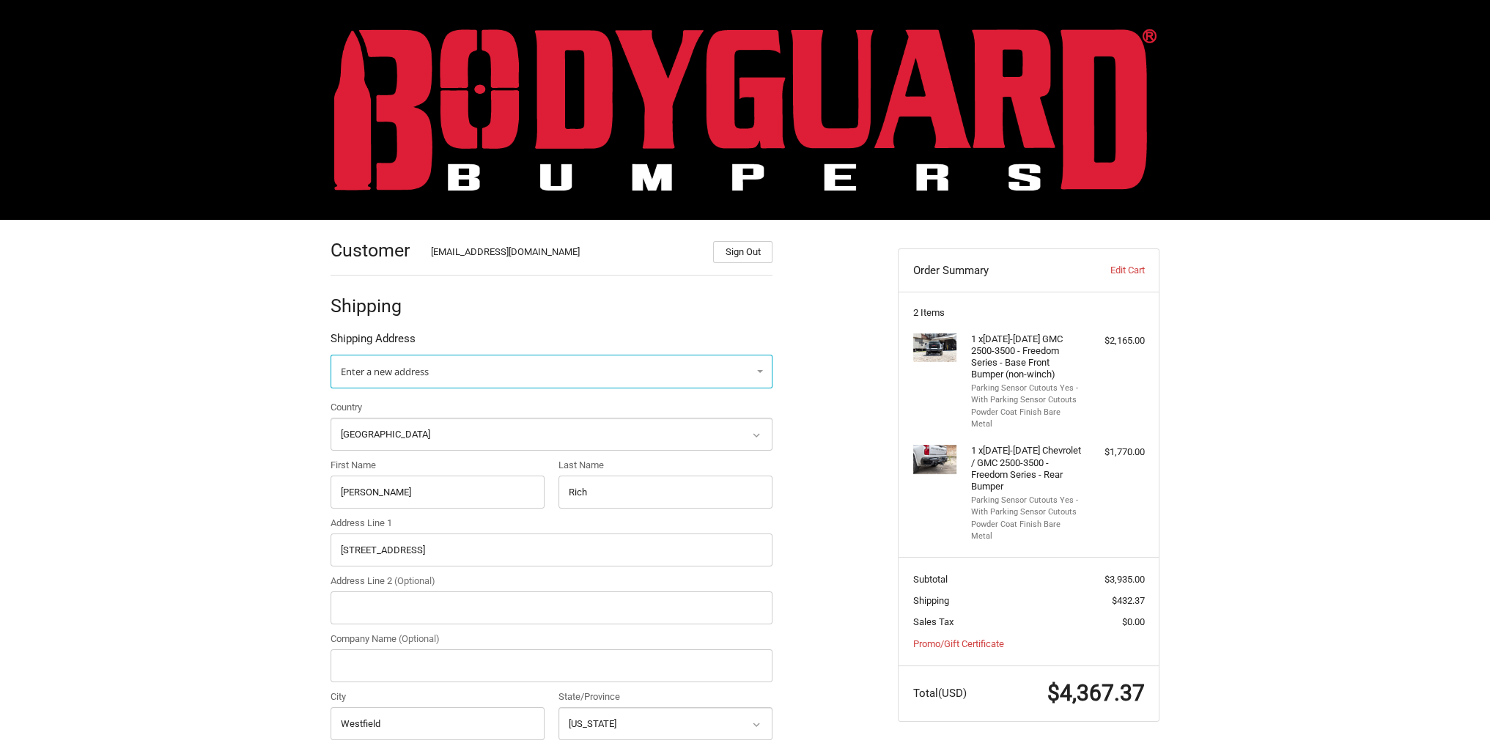
scroll to position [0, 0]
click at [598, 89] on img at bounding box center [745, 110] width 822 height 162
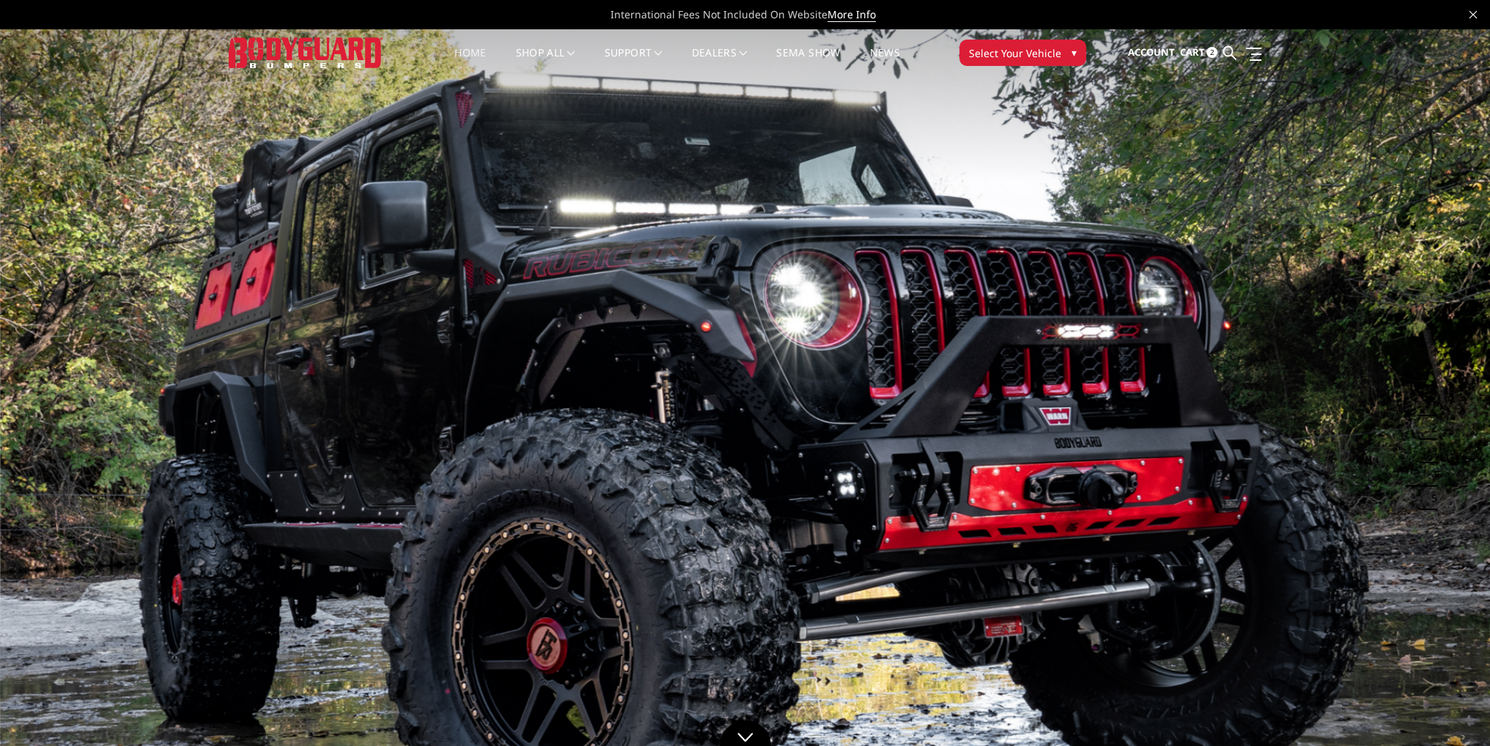
click at [1200, 48] on span "Cart" at bounding box center [1191, 51] width 25 height 13
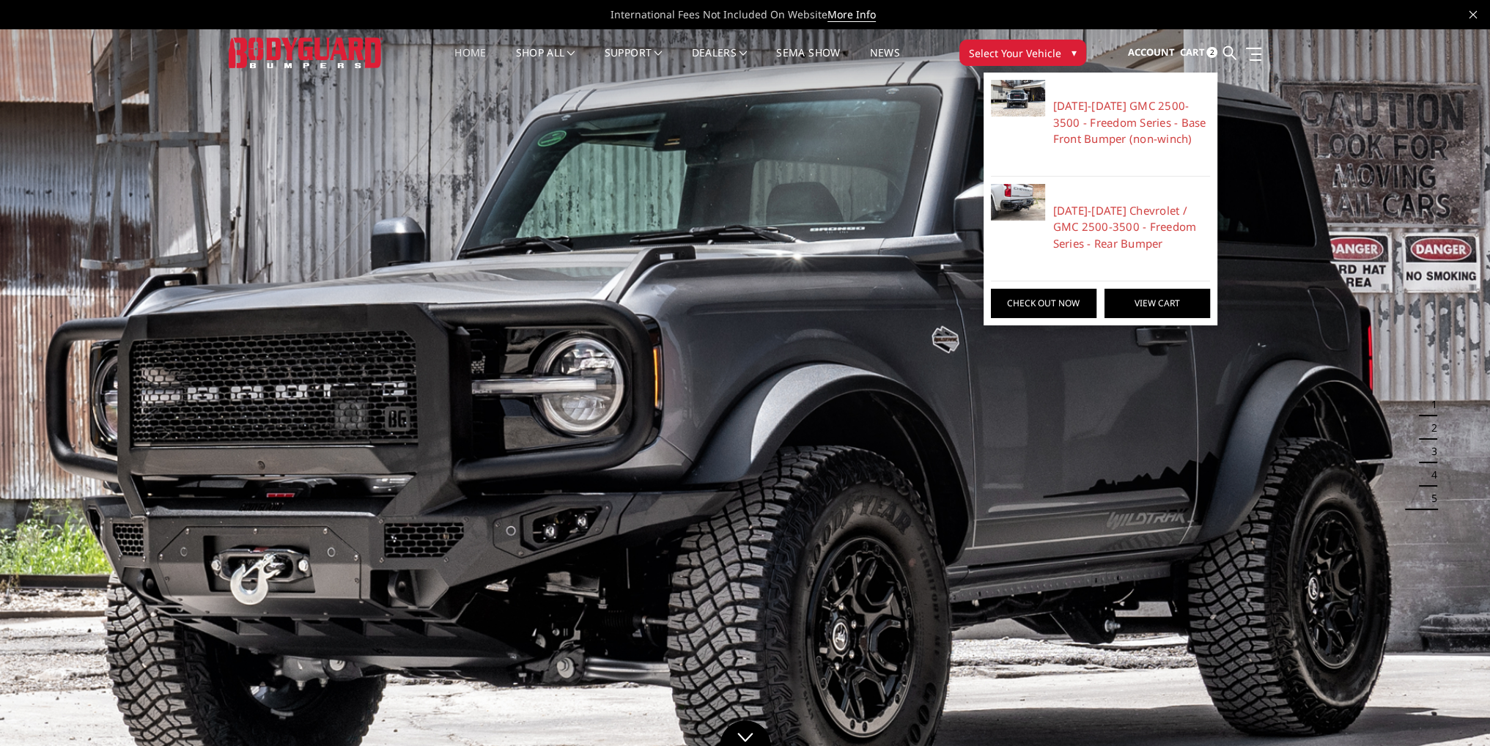
click at [1147, 296] on link "View Cart" at bounding box center [1157, 303] width 106 height 29
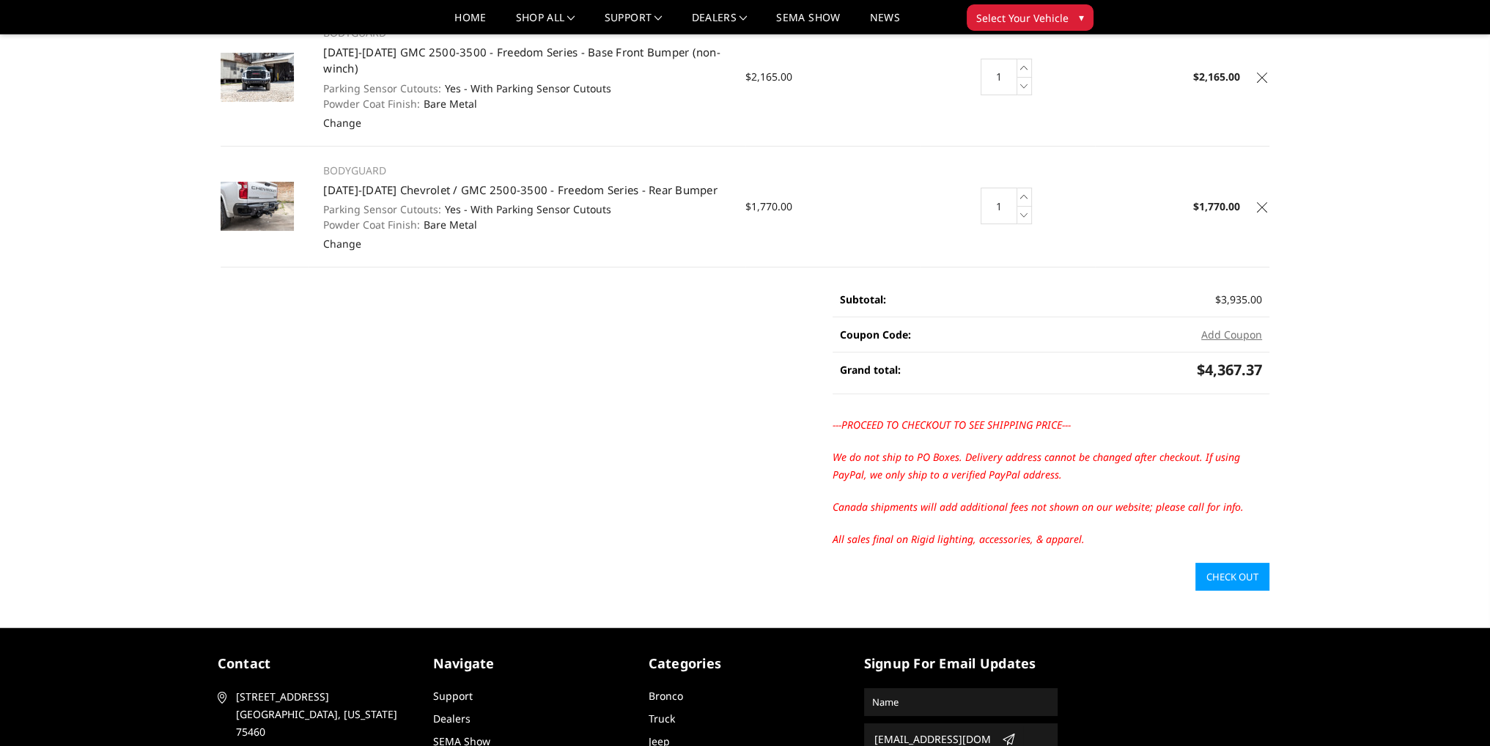
scroll to position [220, 0]
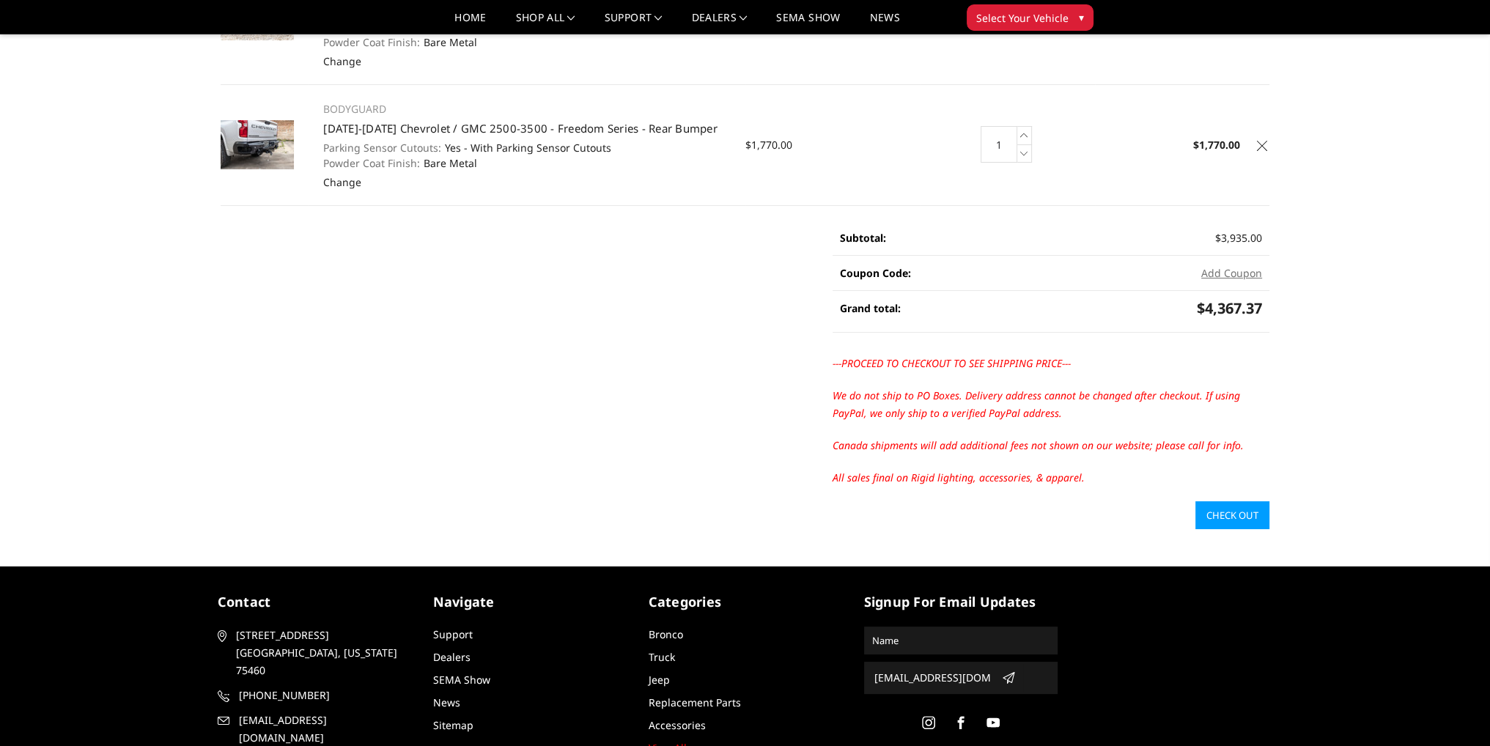
click at [1218, 510] on link "Check out" at bounding box center [1232, 515] width 74 height 28
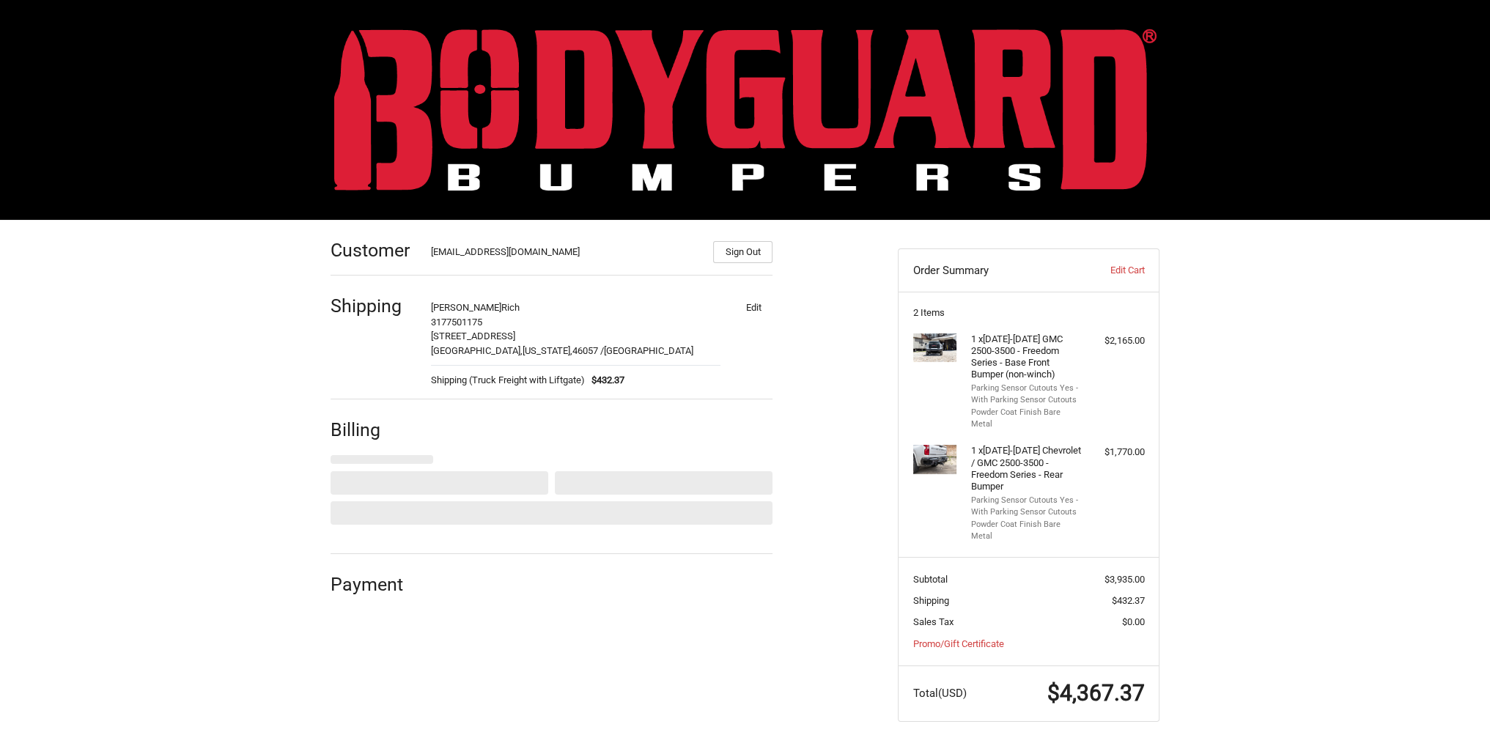
select select "US"
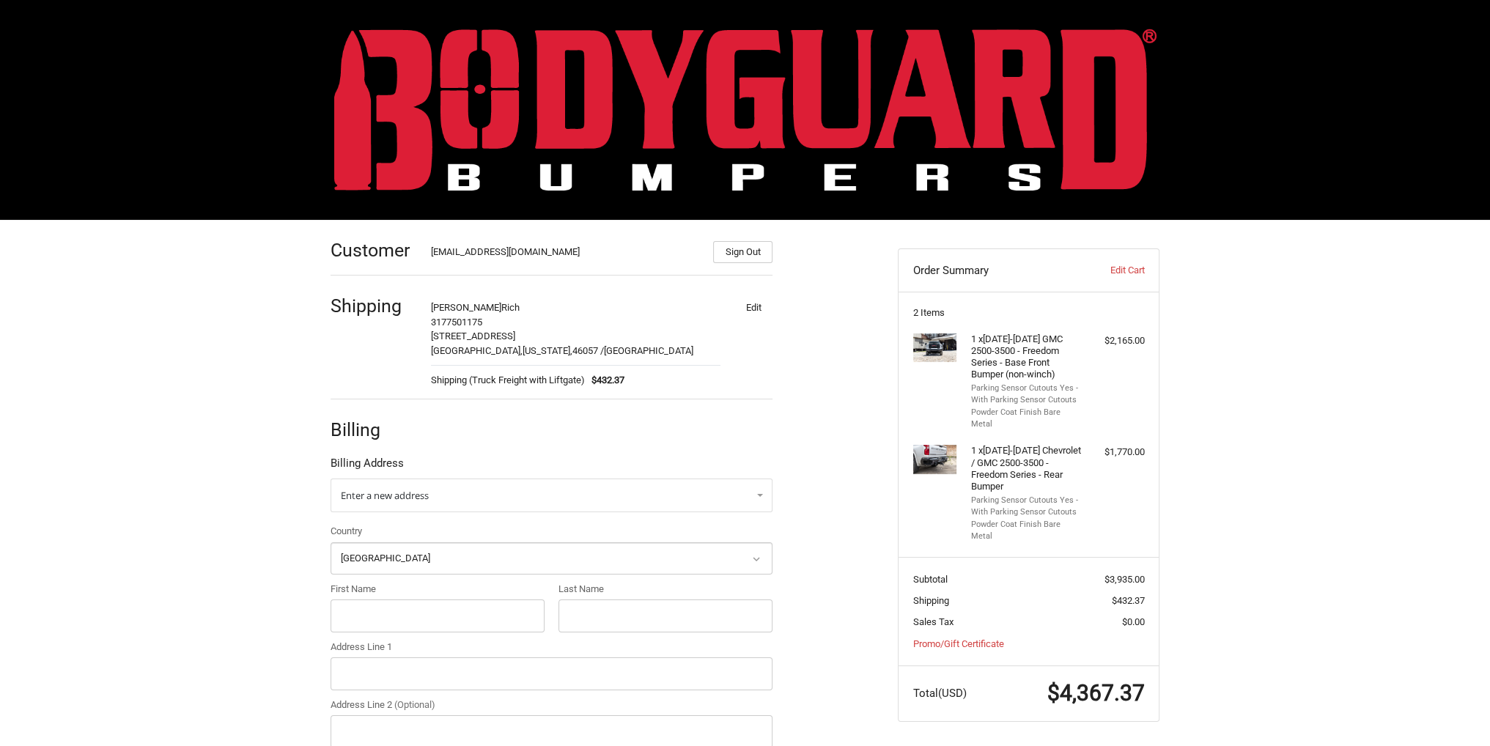
drag, startPoint x: 671, startPoint y: 100, endPoint x: 710, endPoint y: 118, distance: 42.6
click at [671, 100] on img at bounding box center [745, 110] width 822 height 162
